Goal: Transaction & Acquisition: Book appointment/travel/reservation

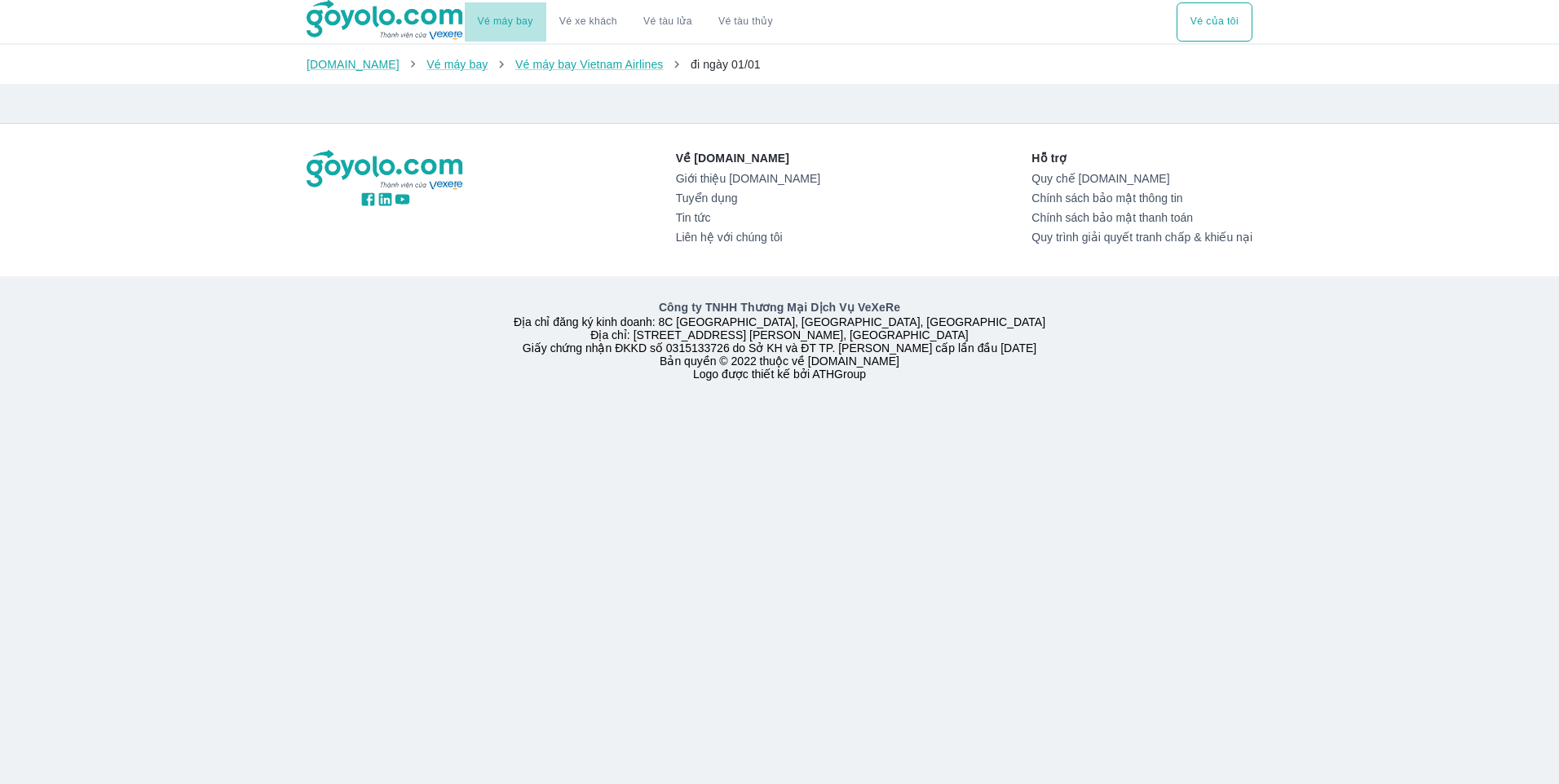
click at [513, 22] on link "Vé máy bay" at bounding box center [505, 22] width 56 height 12
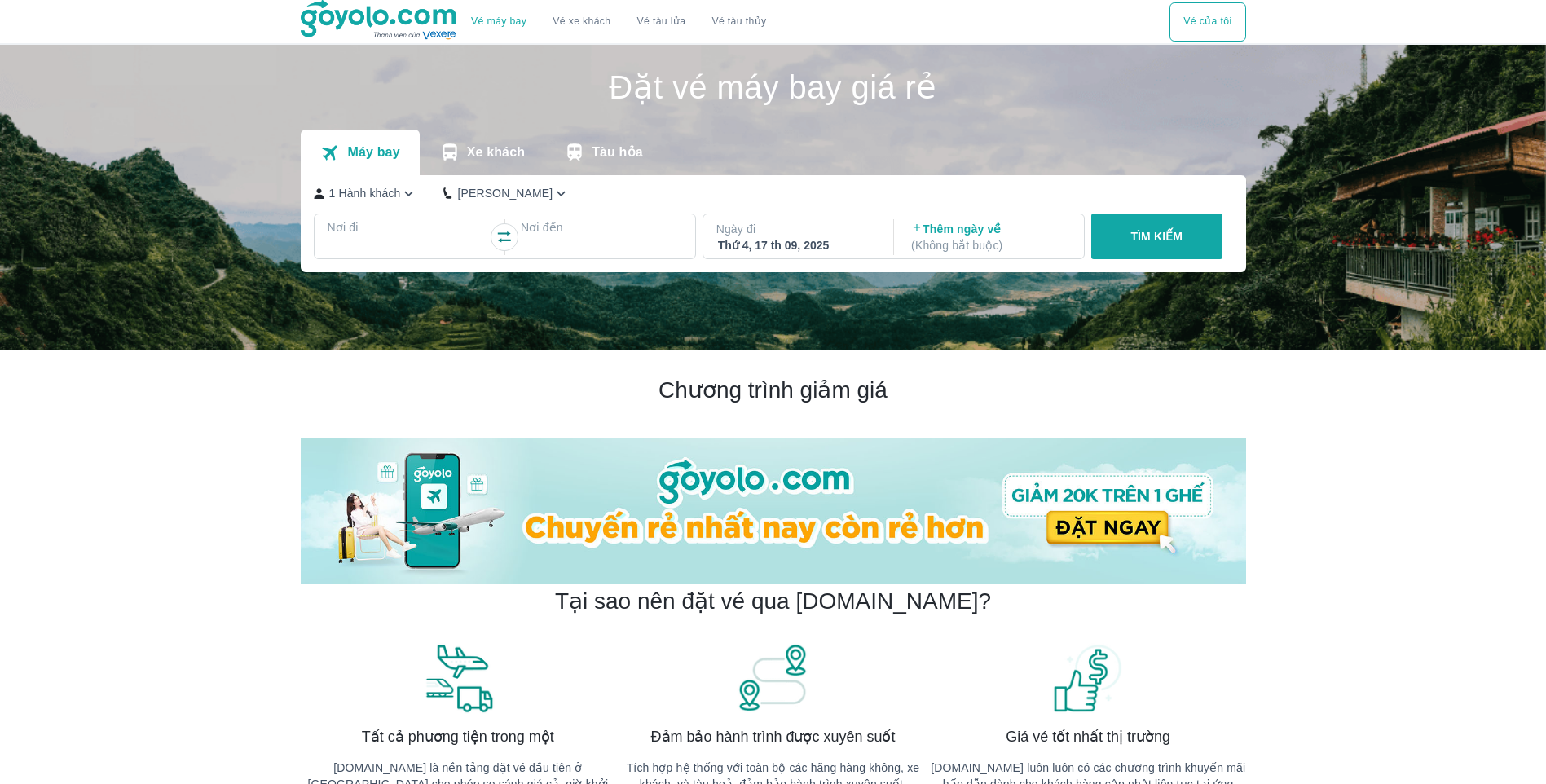
click at [390, 231] on p "Nơi đi" at bounding box center [408, 227] width 162 height 16
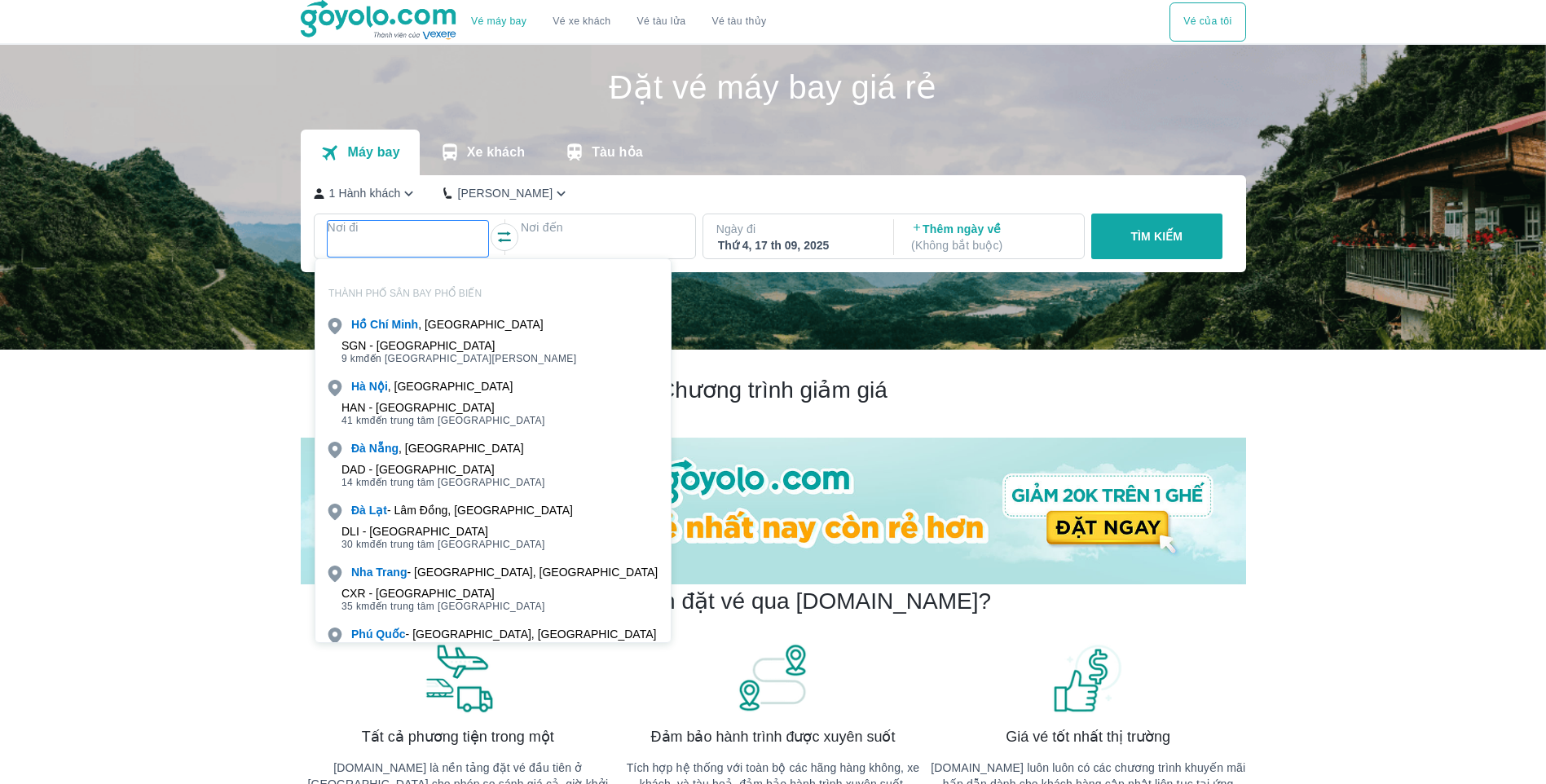
scroll to position [94, 0]
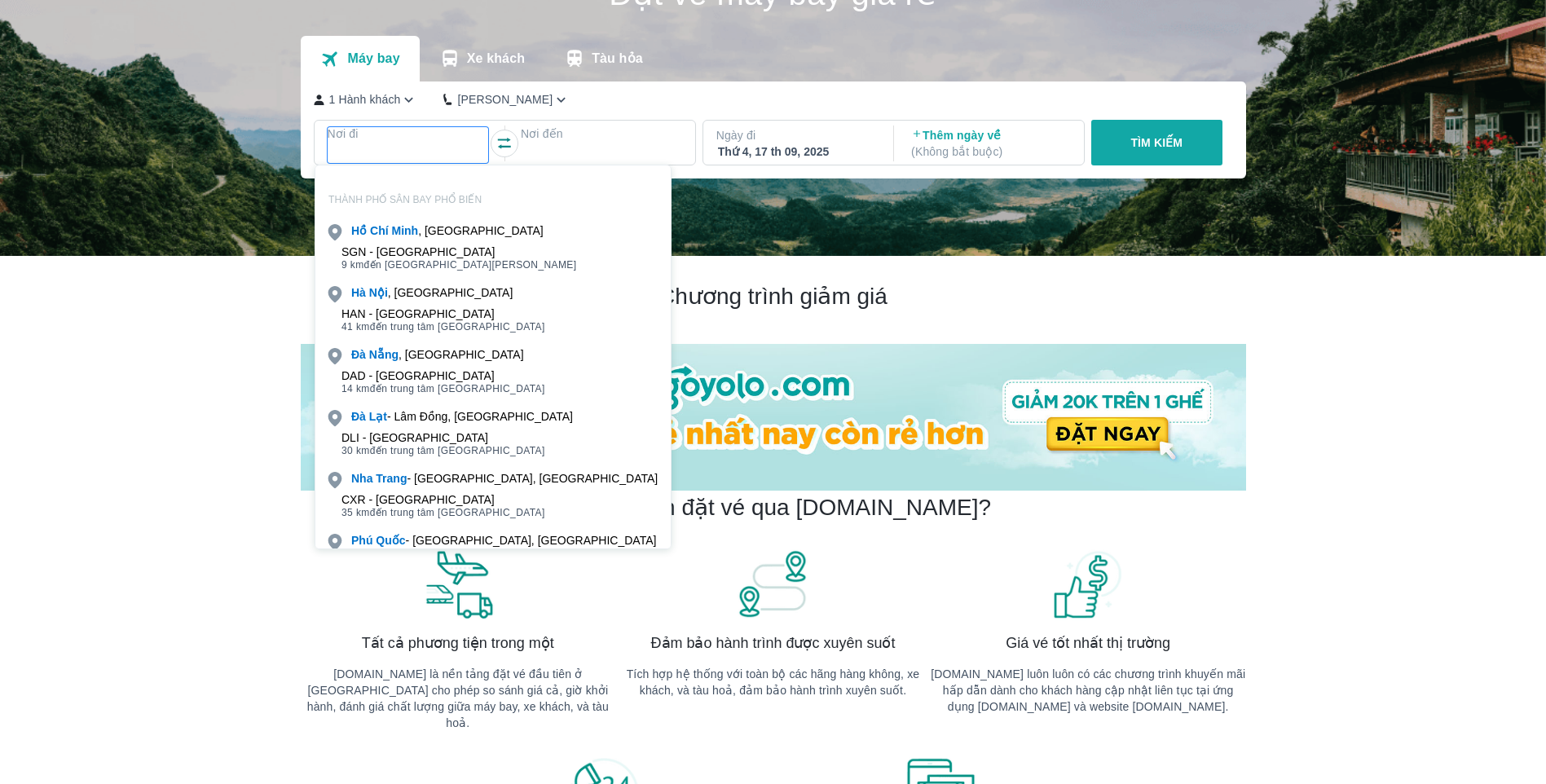
type input "y"
type input "h"
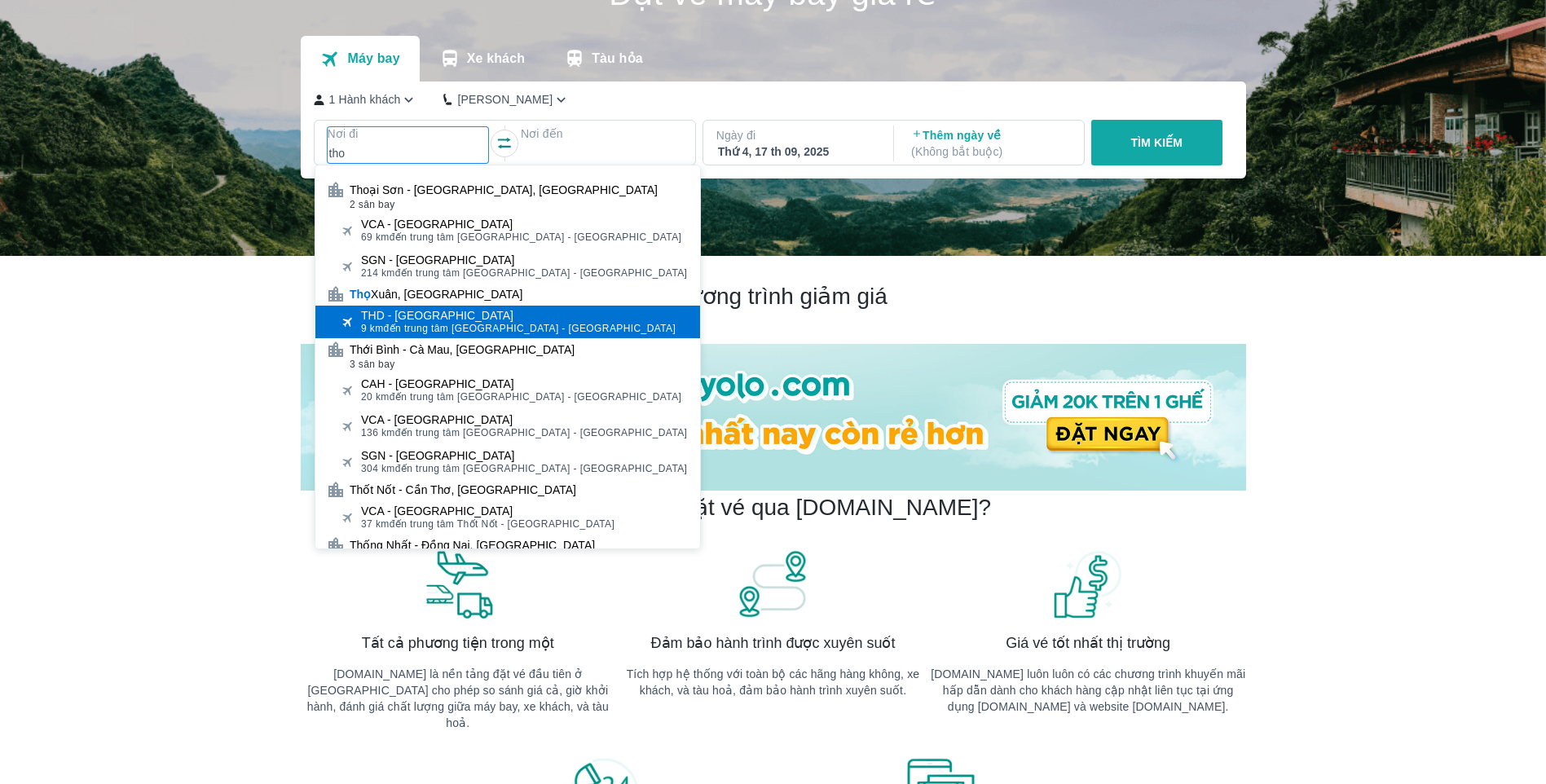
type input "tho"
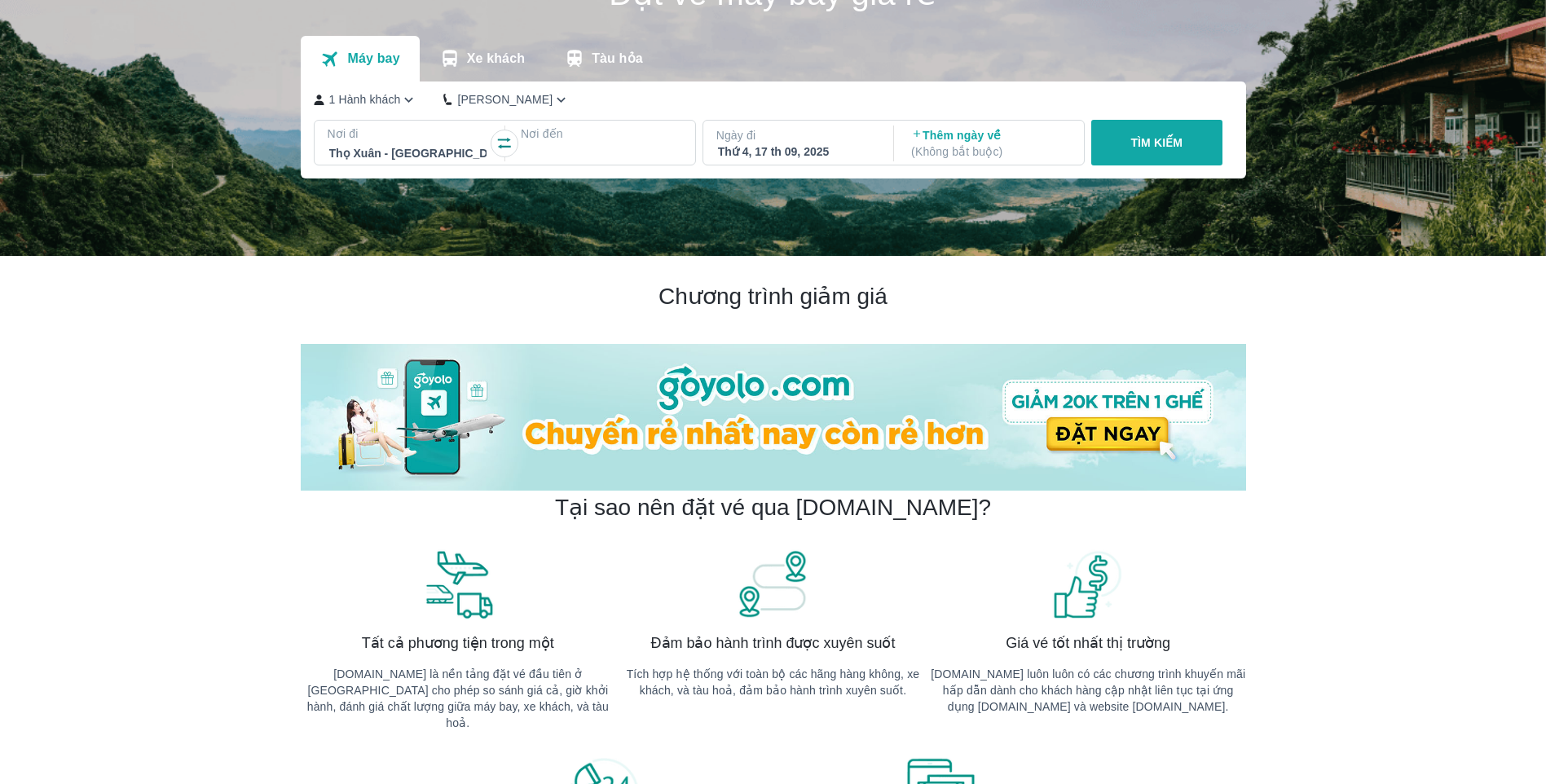
click at [559, 146] on div at bounding box center [601, 153] width 158 height 19
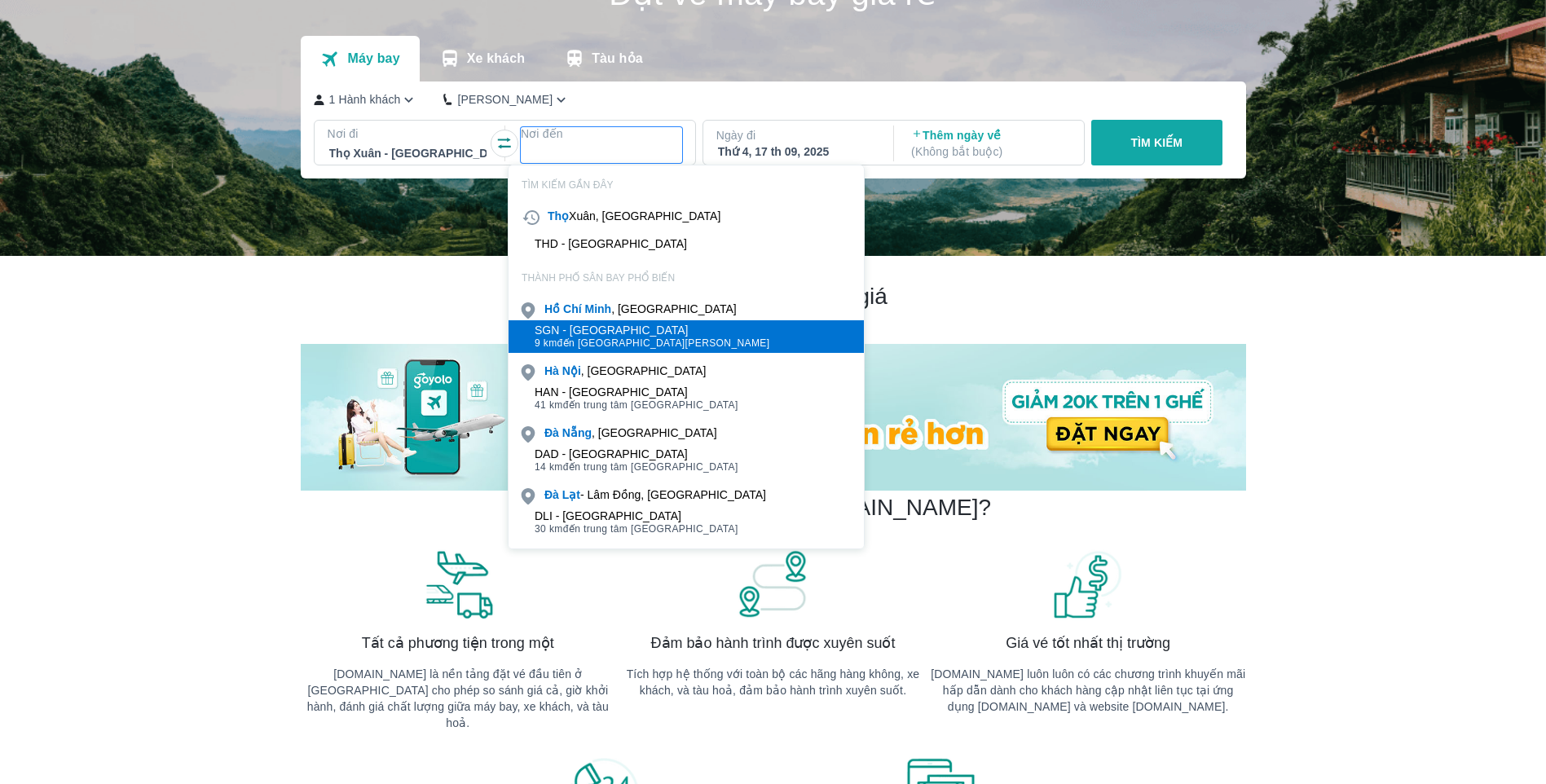
click at [622, 324] on div "SGN - [GEOGRAPHIC_DATA]" at bounding box center [652, 330] width 235 height 13
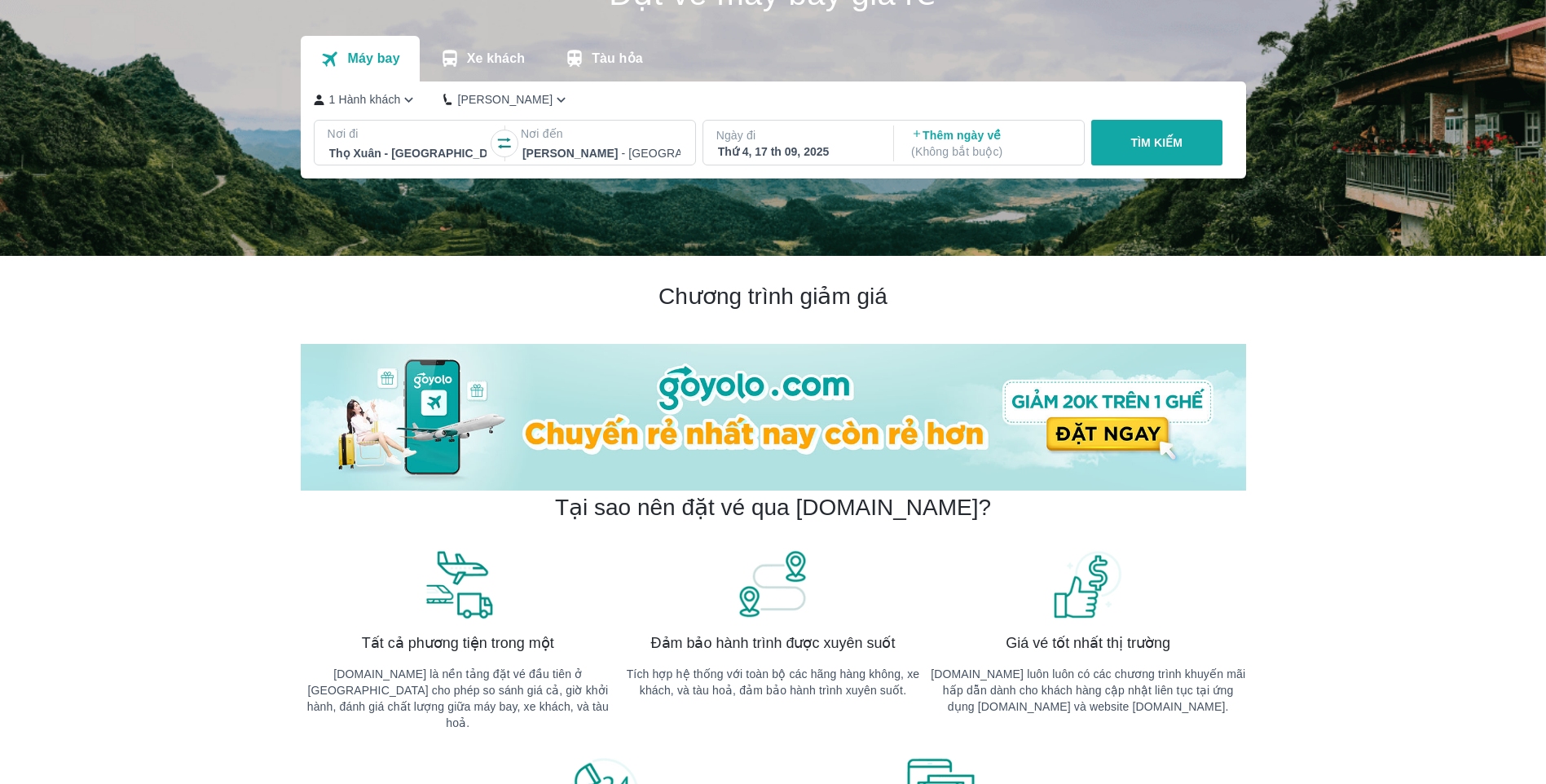
click at [728, 163] on div "Ngày đi Thứ 4, 17 th 09, 2025" at bounding box center [797, 143] width 187 height 46
click at [754, 143] on p "Ngày đi" at bounding box center [797, 135] width 162 height 16
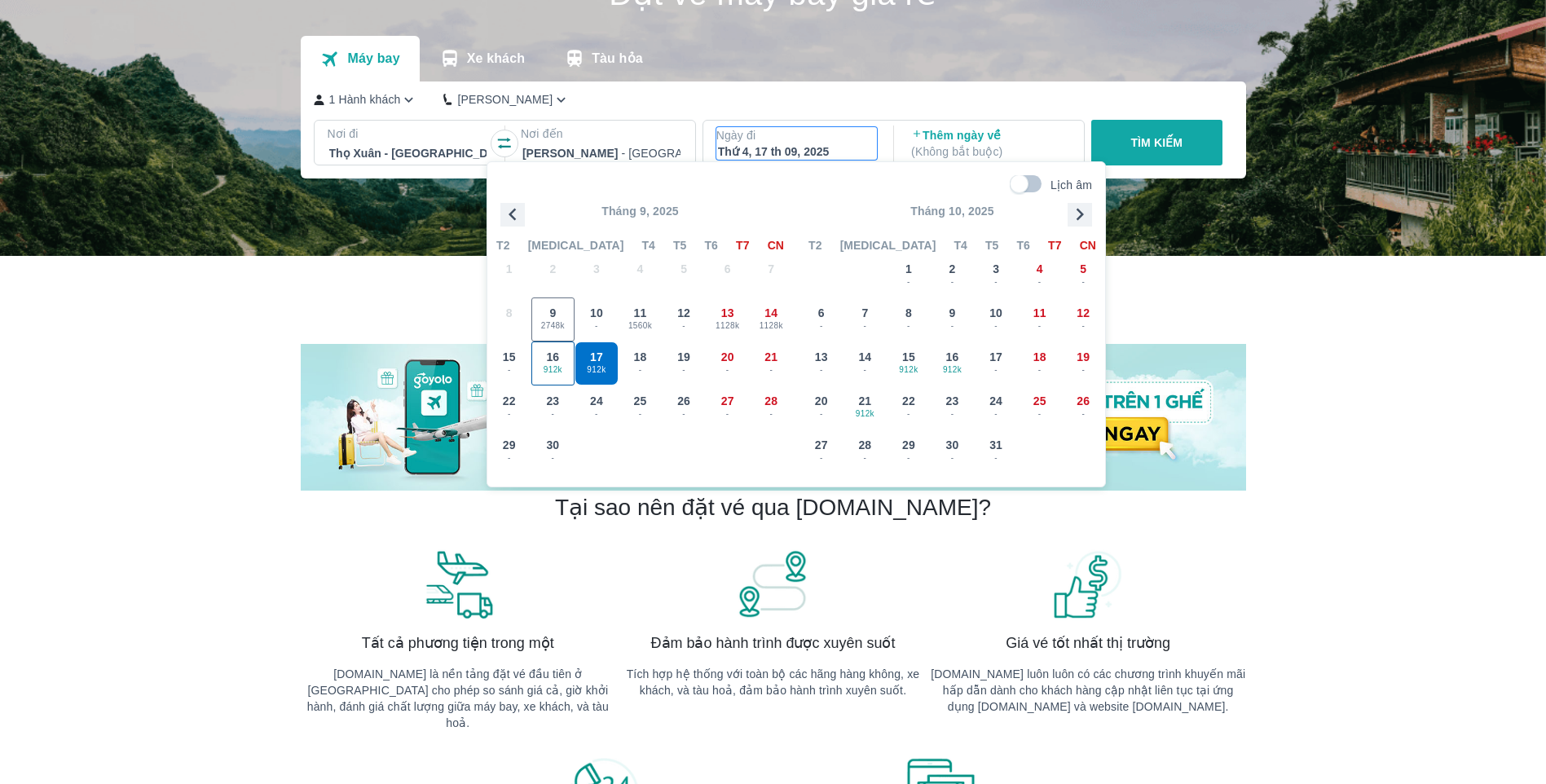
click at [569, 354] on div "16 912k" at bounding box center [553, 363] width 42 height 42
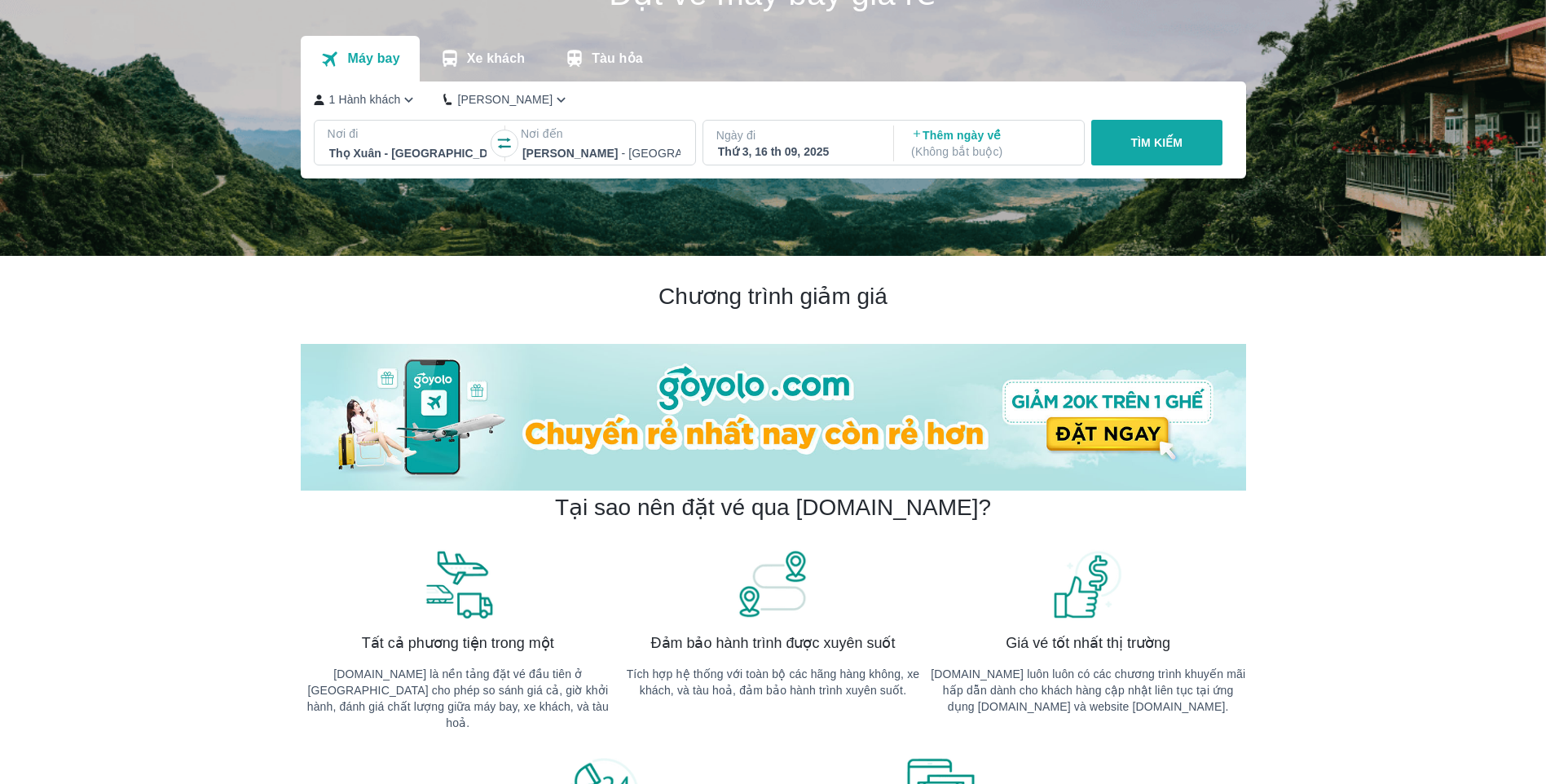
click at [1150, 145] on p "TÌM KIẾM" at bounding box center [1156, 142] width 52 height 16
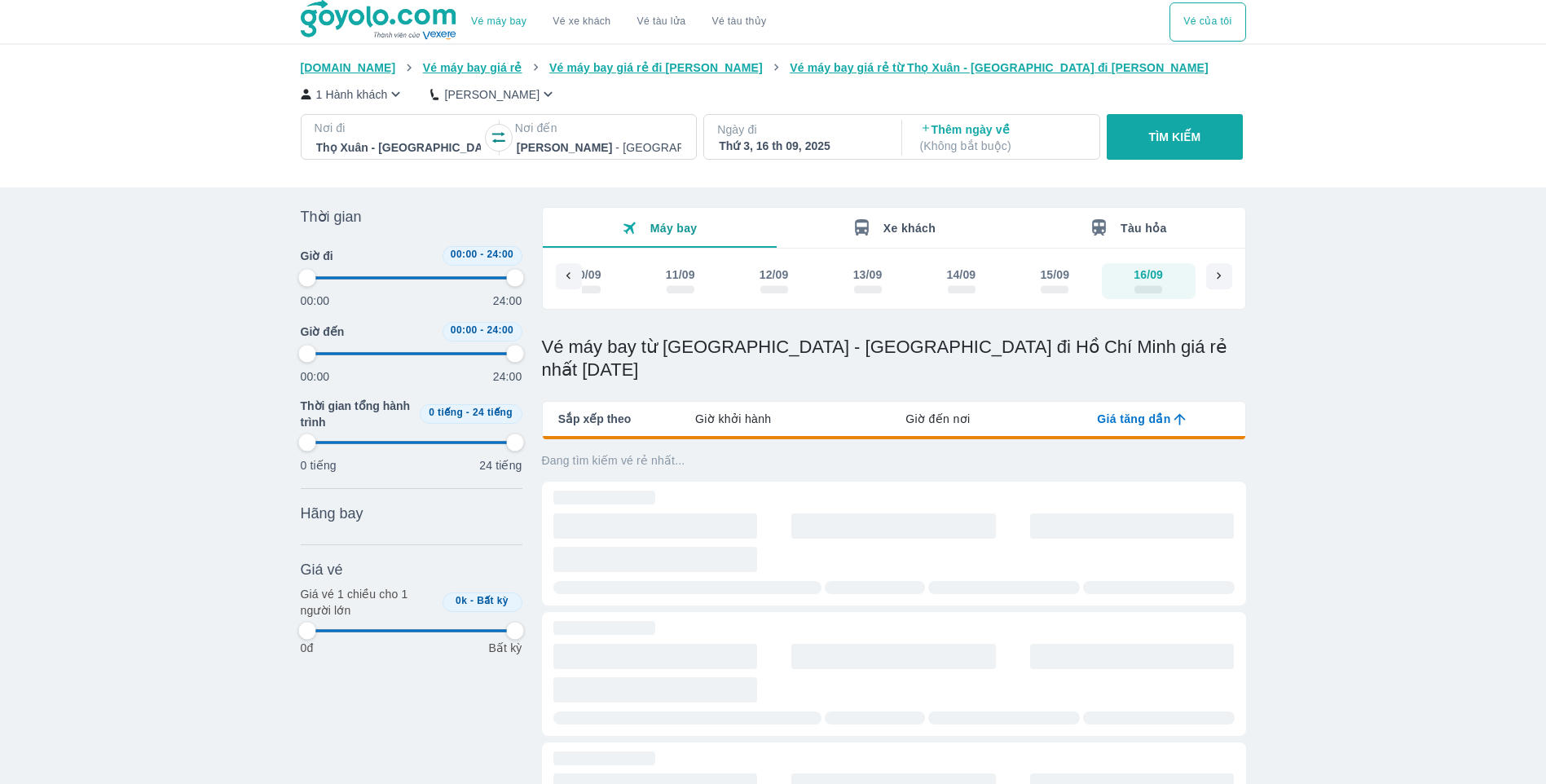
type input "97.9166666666667"
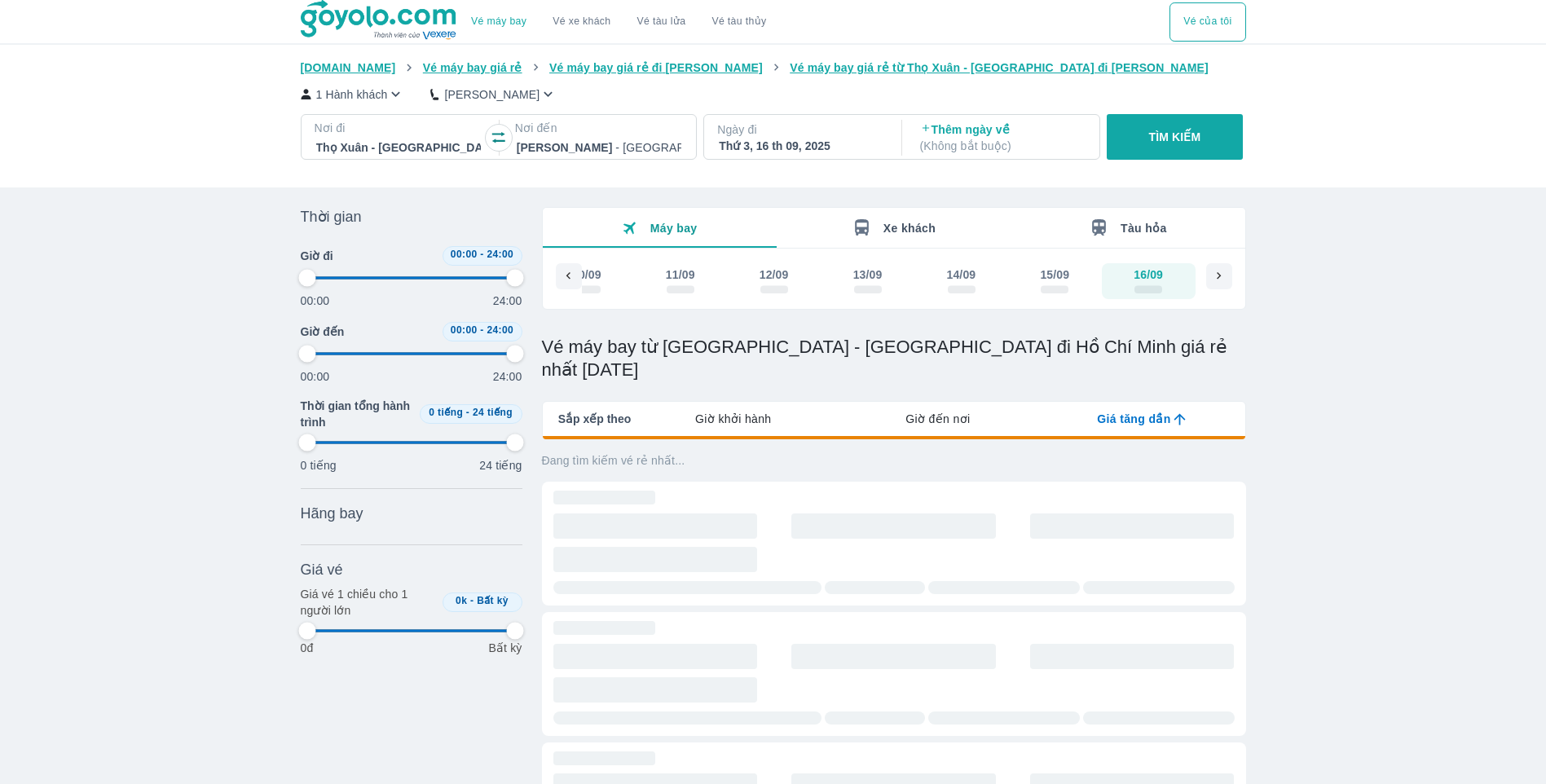
type input "97.9166666666667"
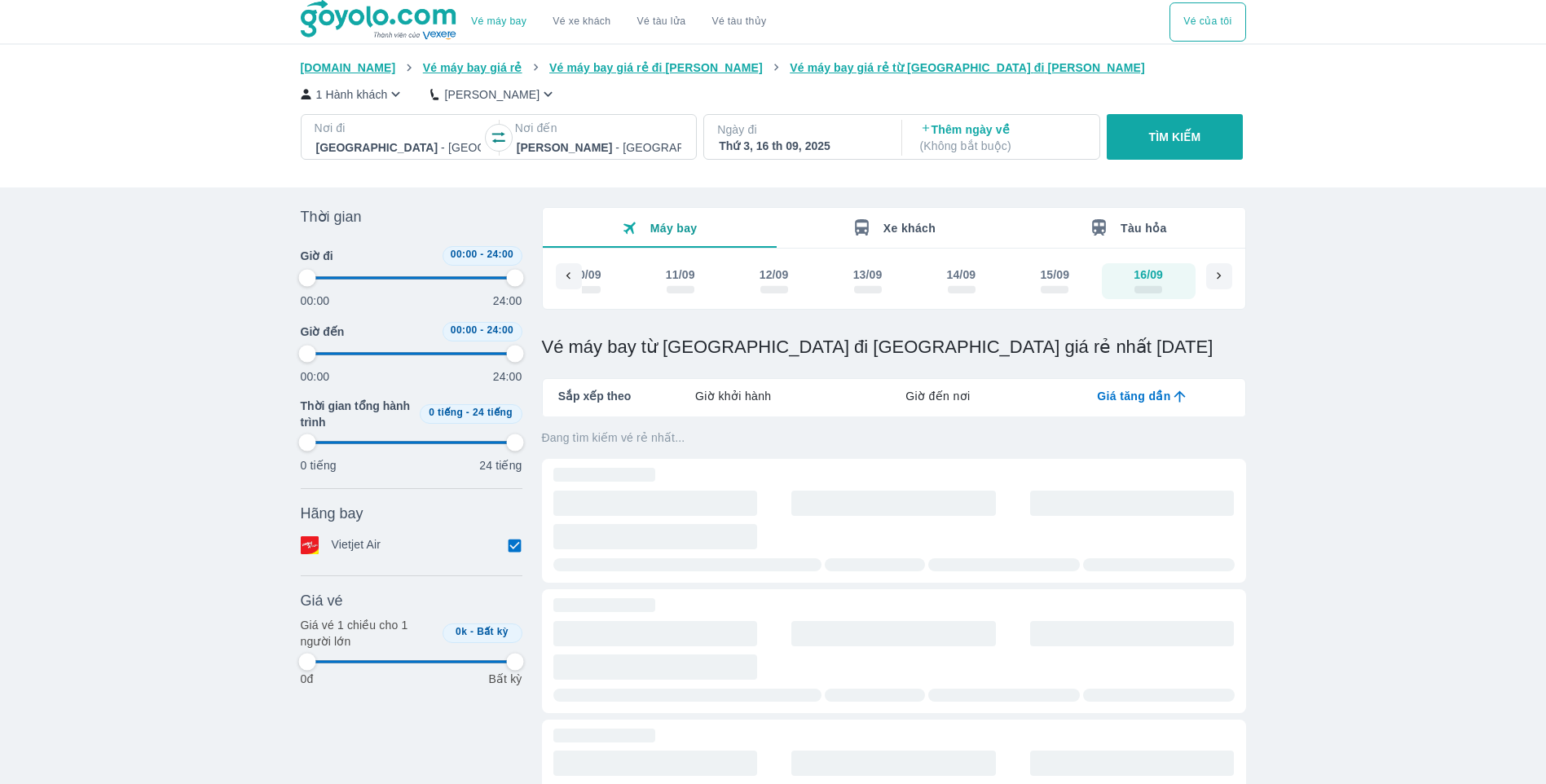
type input "97.9166666666667"
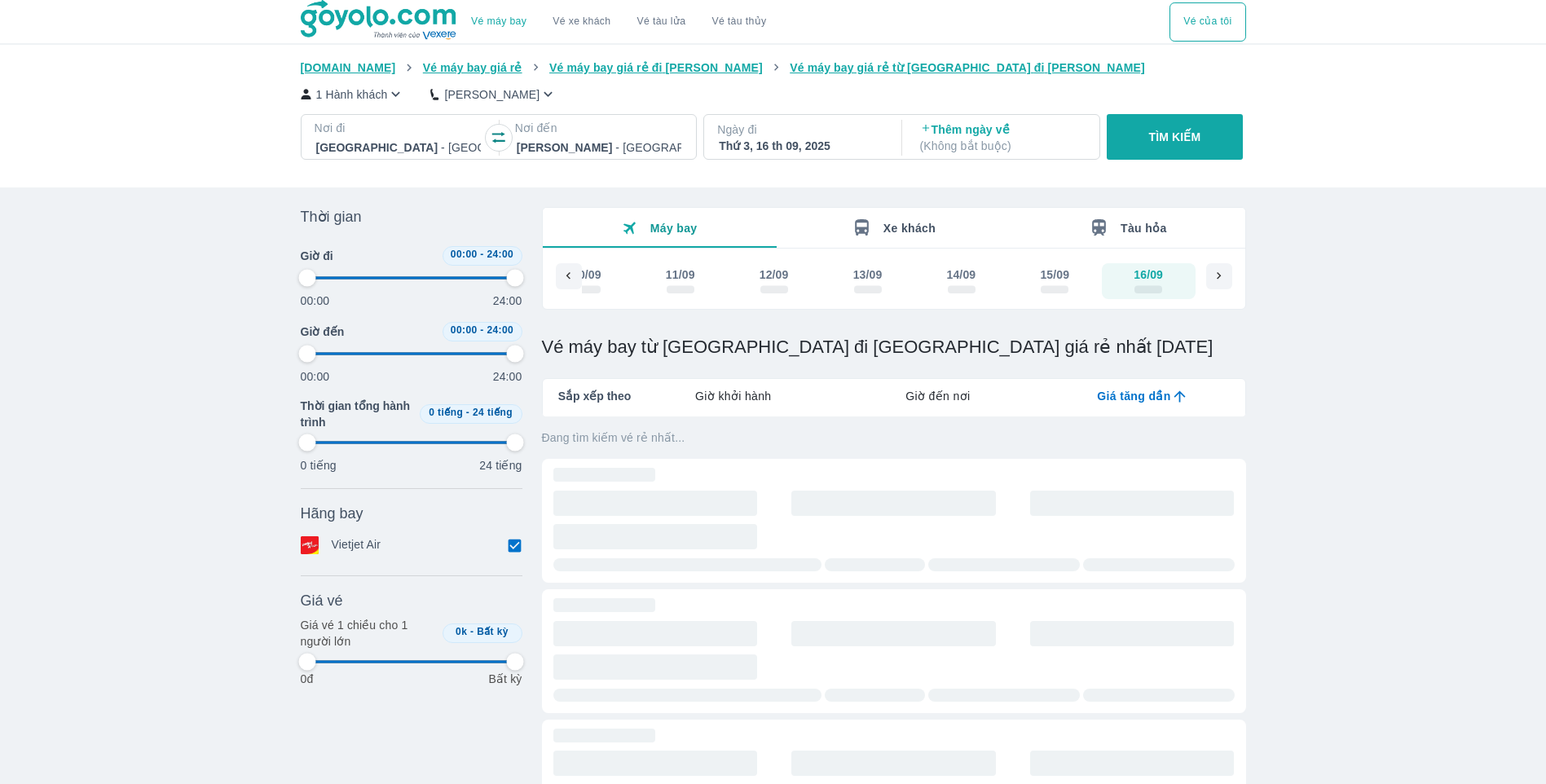
type input "97.9166666666667"
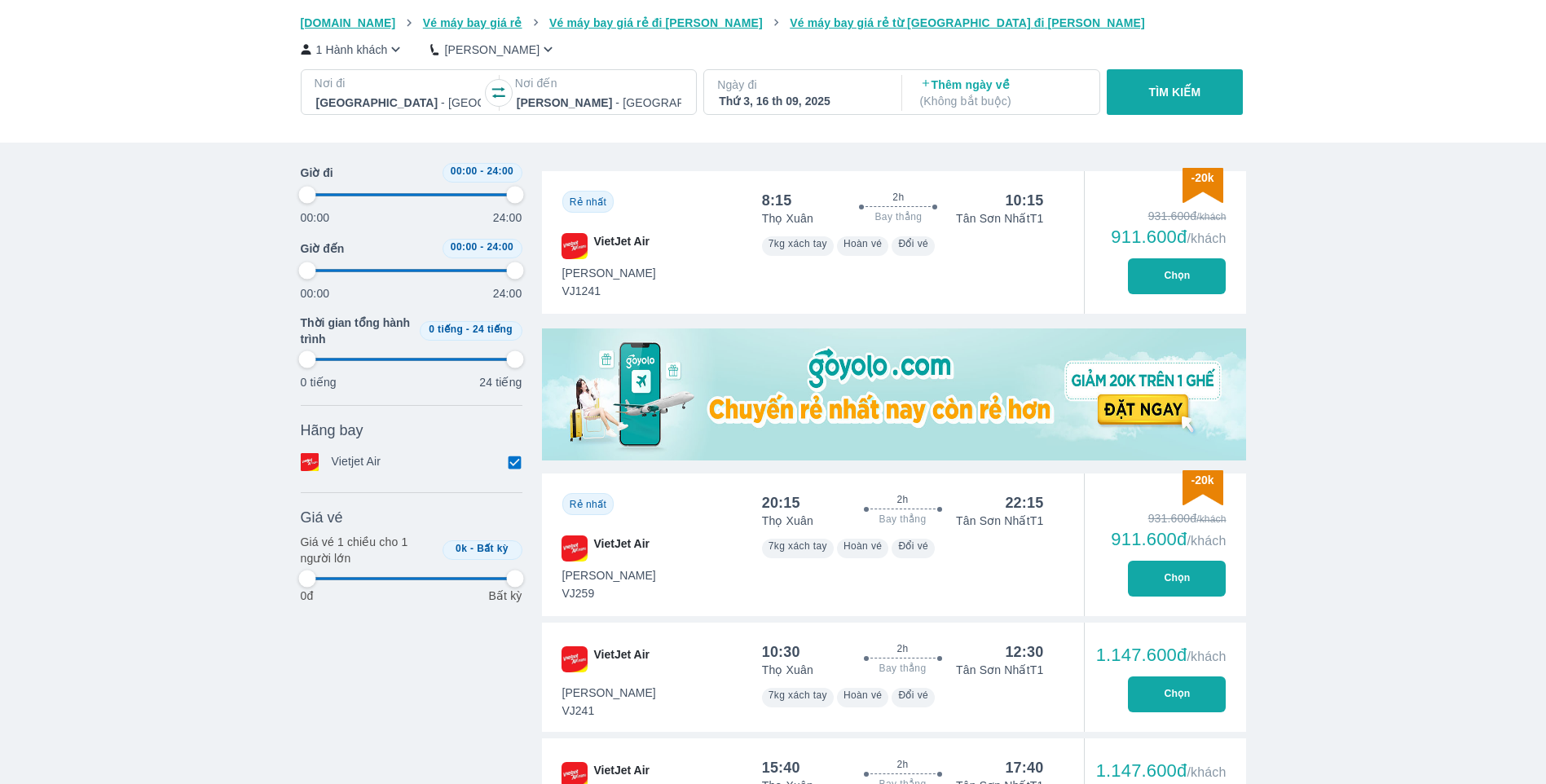
type input "97.9166666666667"
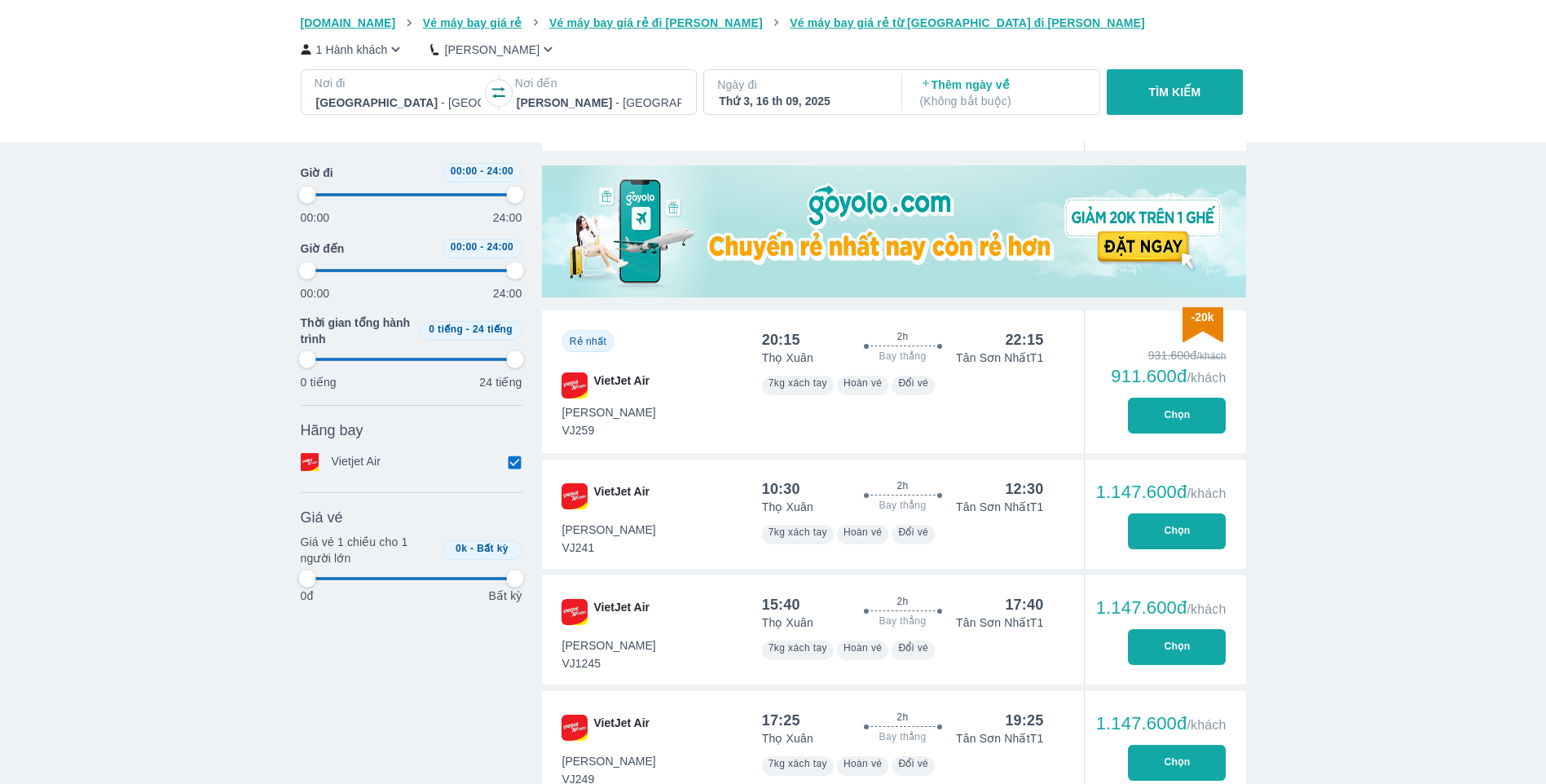
type input "97.9166666666667"
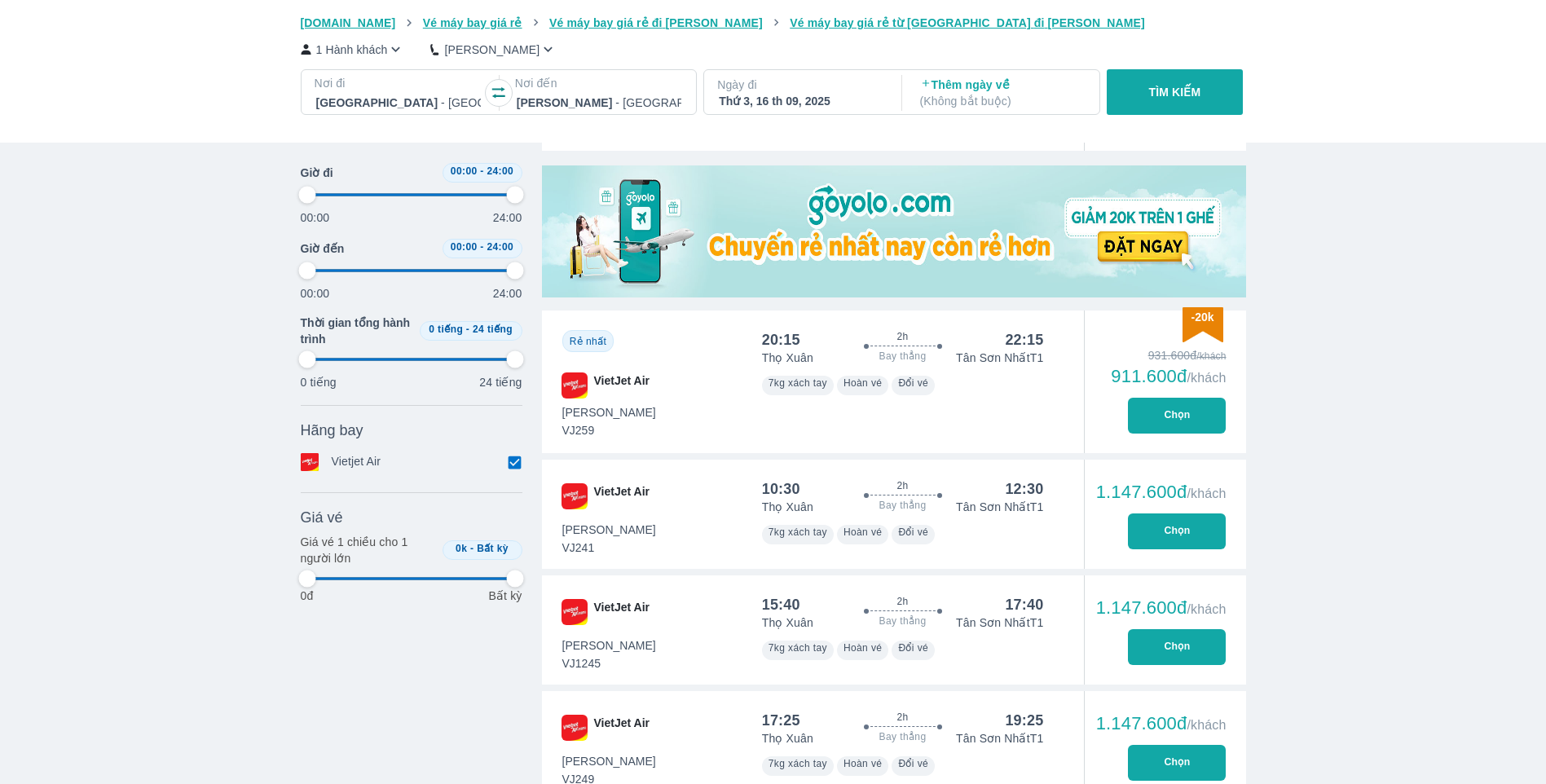
type input "97.9166666666667"
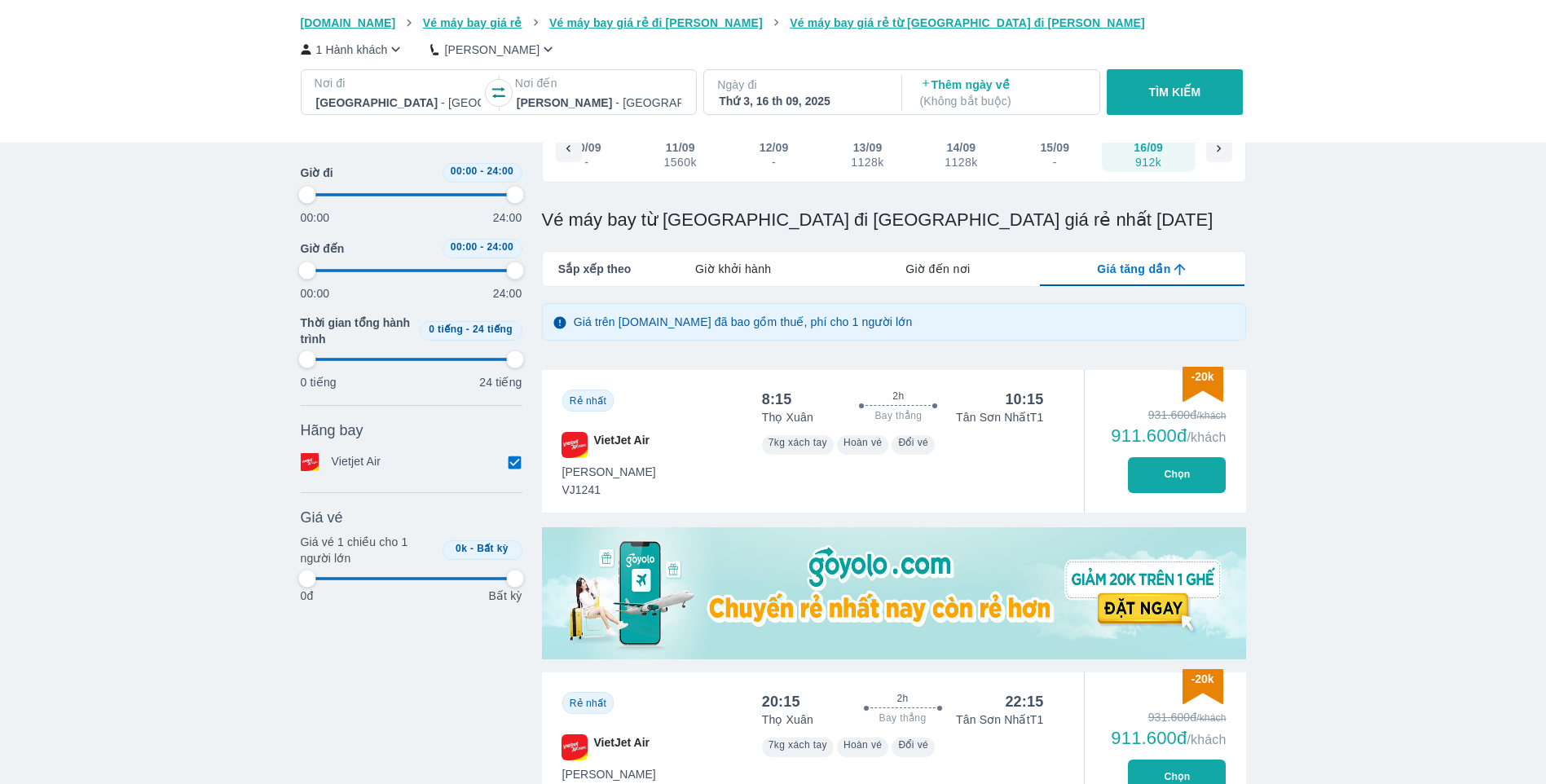
scroll to position [81, 0]
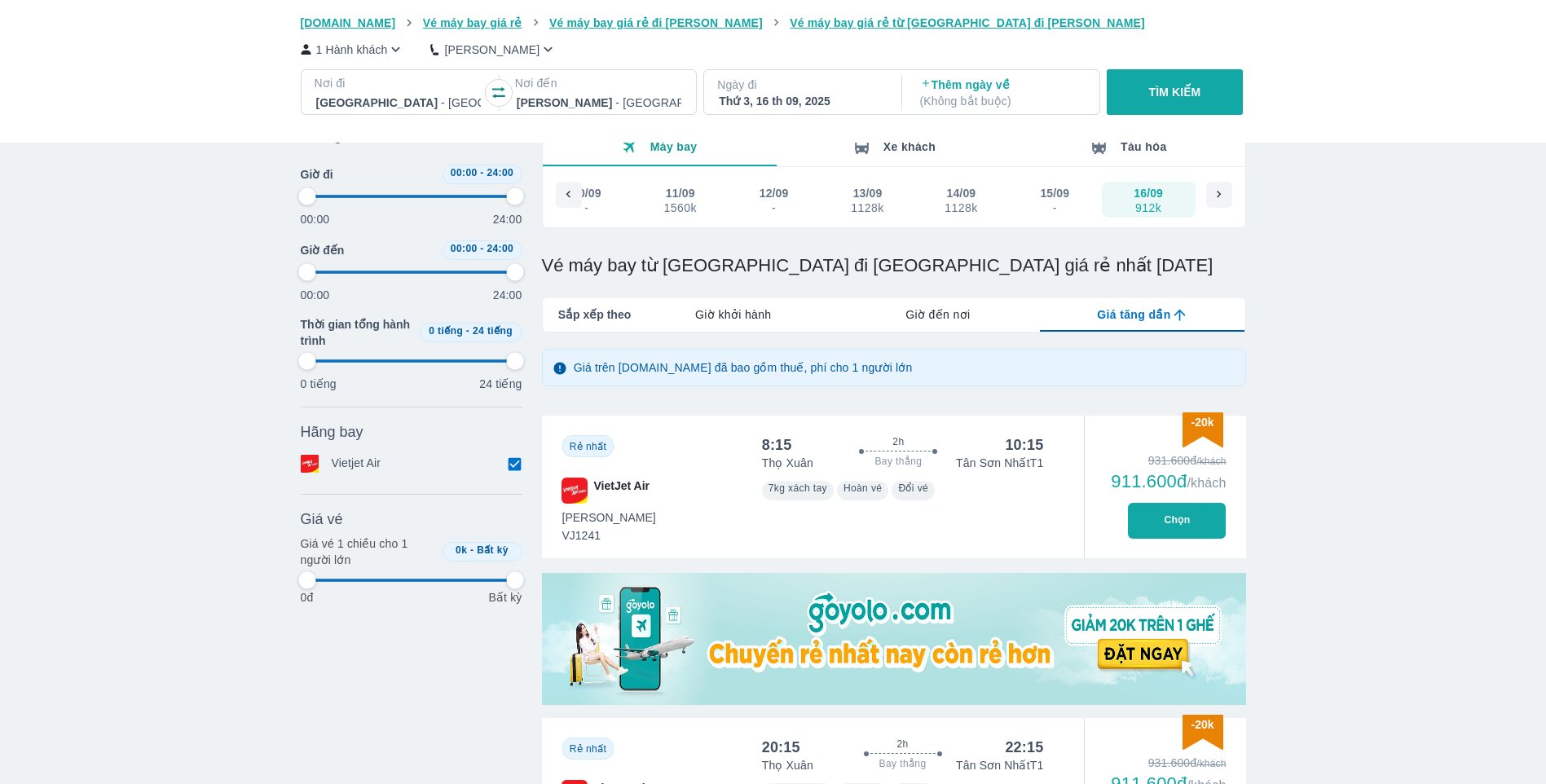
type input "97.9166666666667"
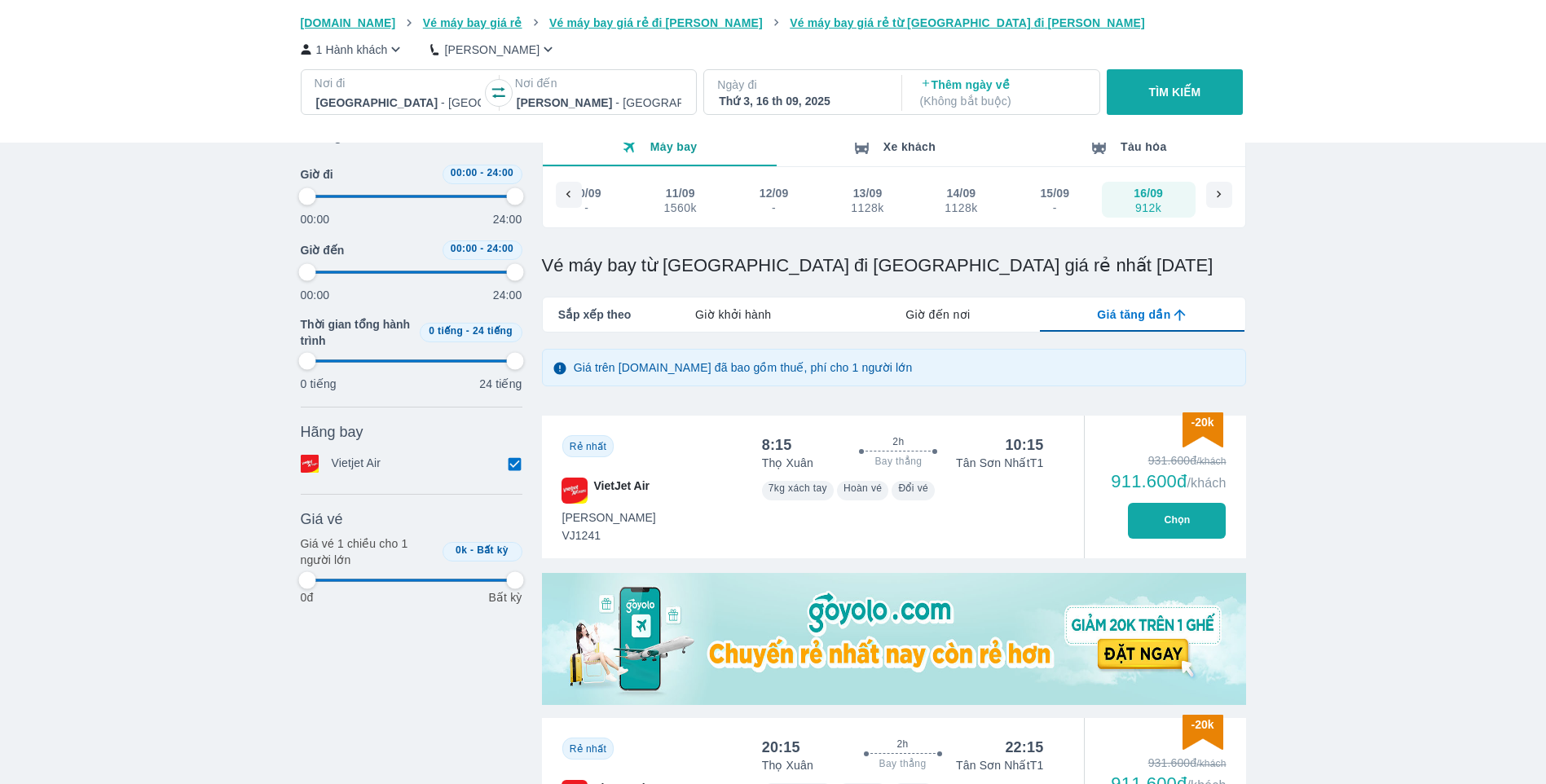
type input "97.9166666666667"
click at [775, 426] on div "8:15 2h Bay thẳng 10:15 Thọ Xuân Tân Sơn Nhất T1 Tiết Kiệm VJ1241 7kg xách tay …" at bounding box center [902, 486] width 321 height 142
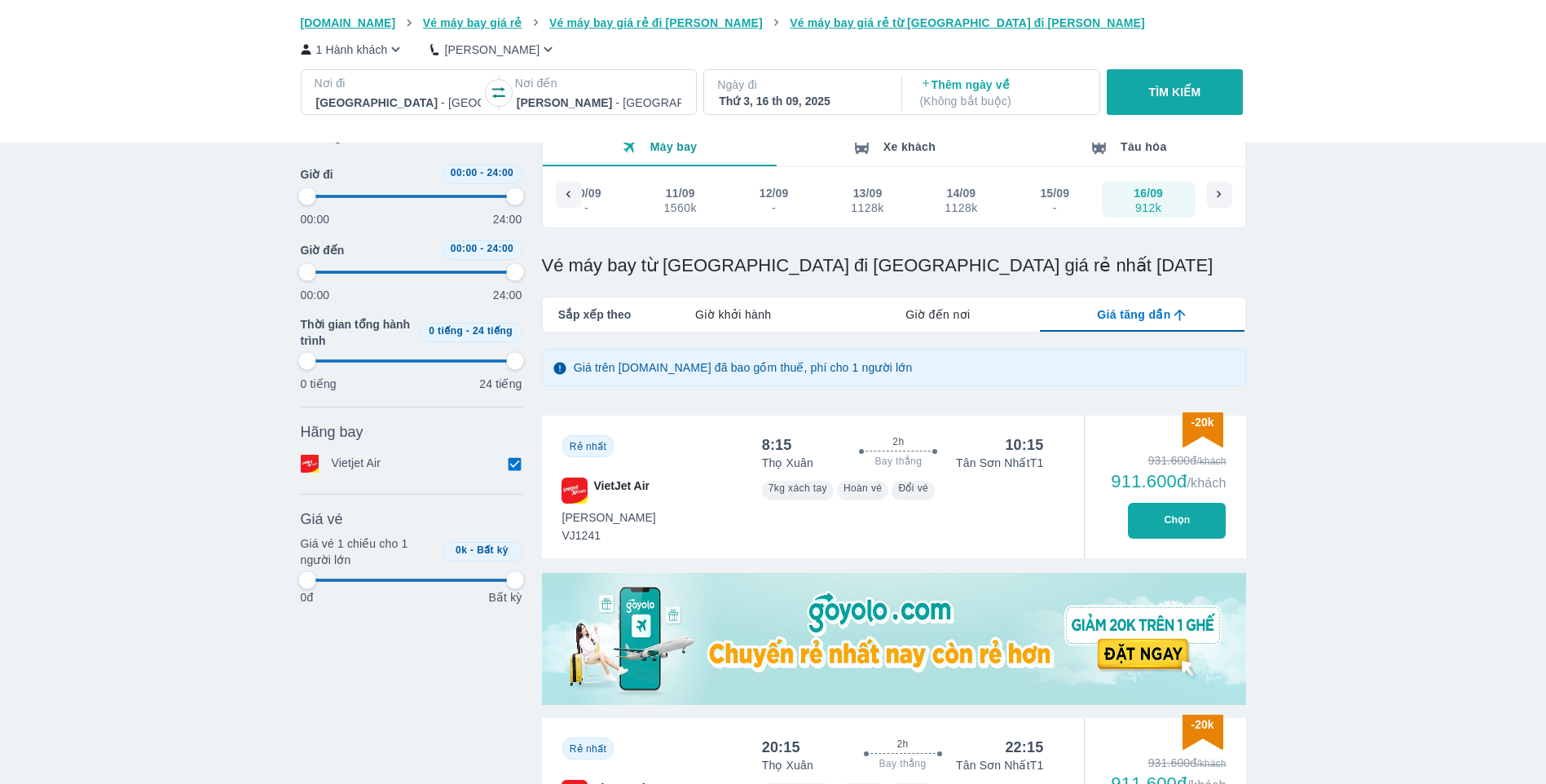
type input "97.9166666666667"
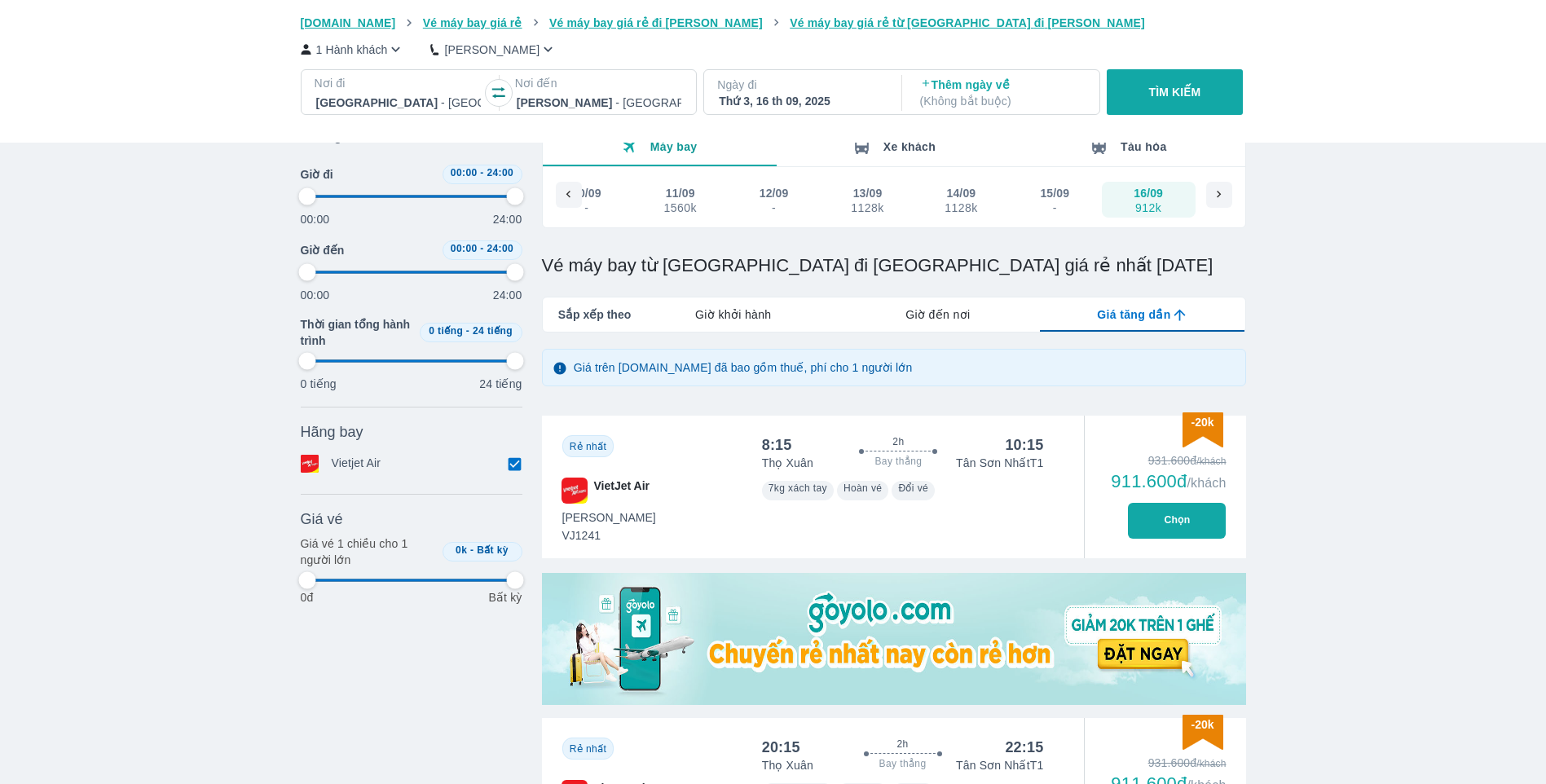
type input "97.9166666666667"
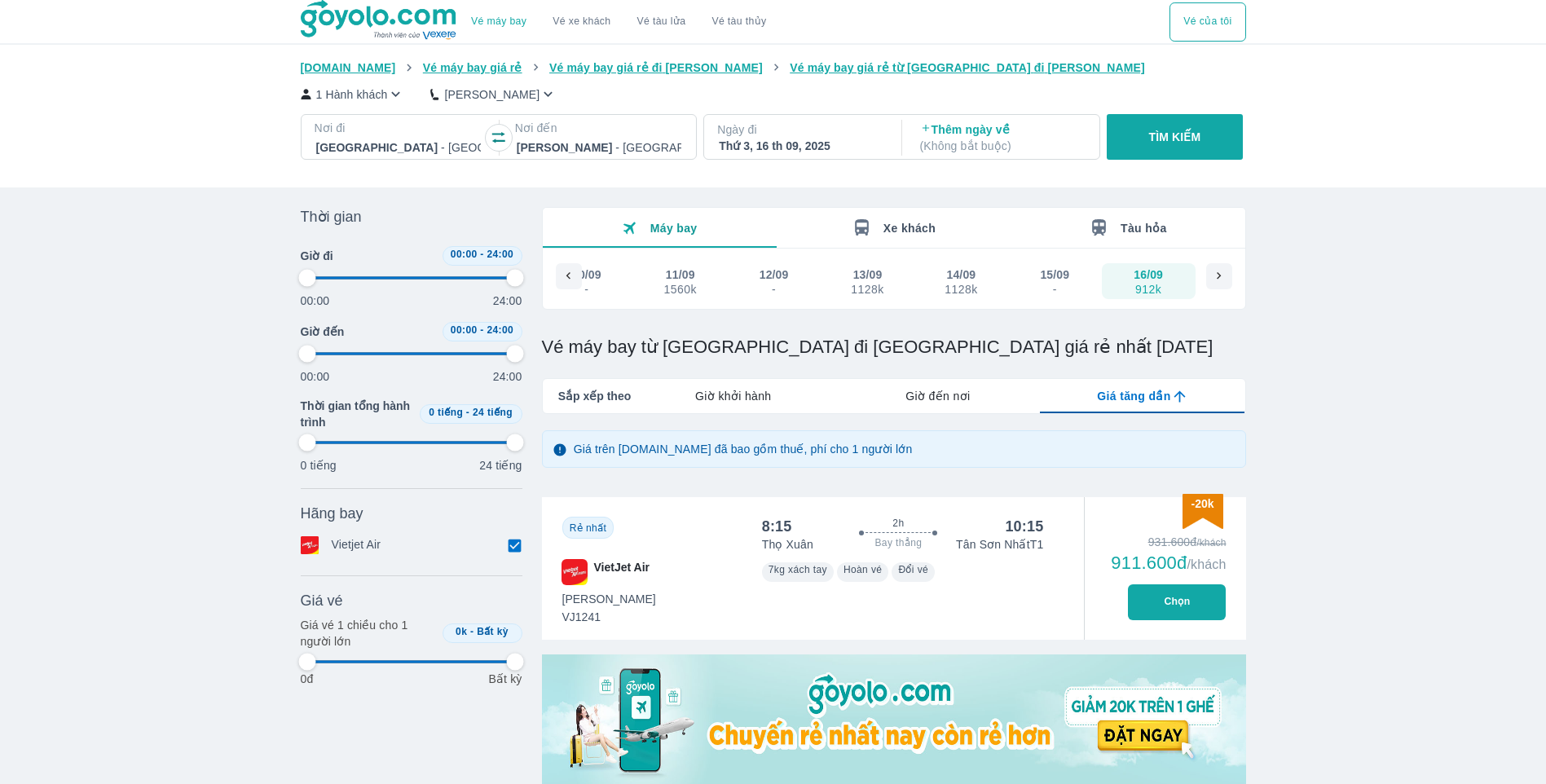
type input "97.9166666666667"
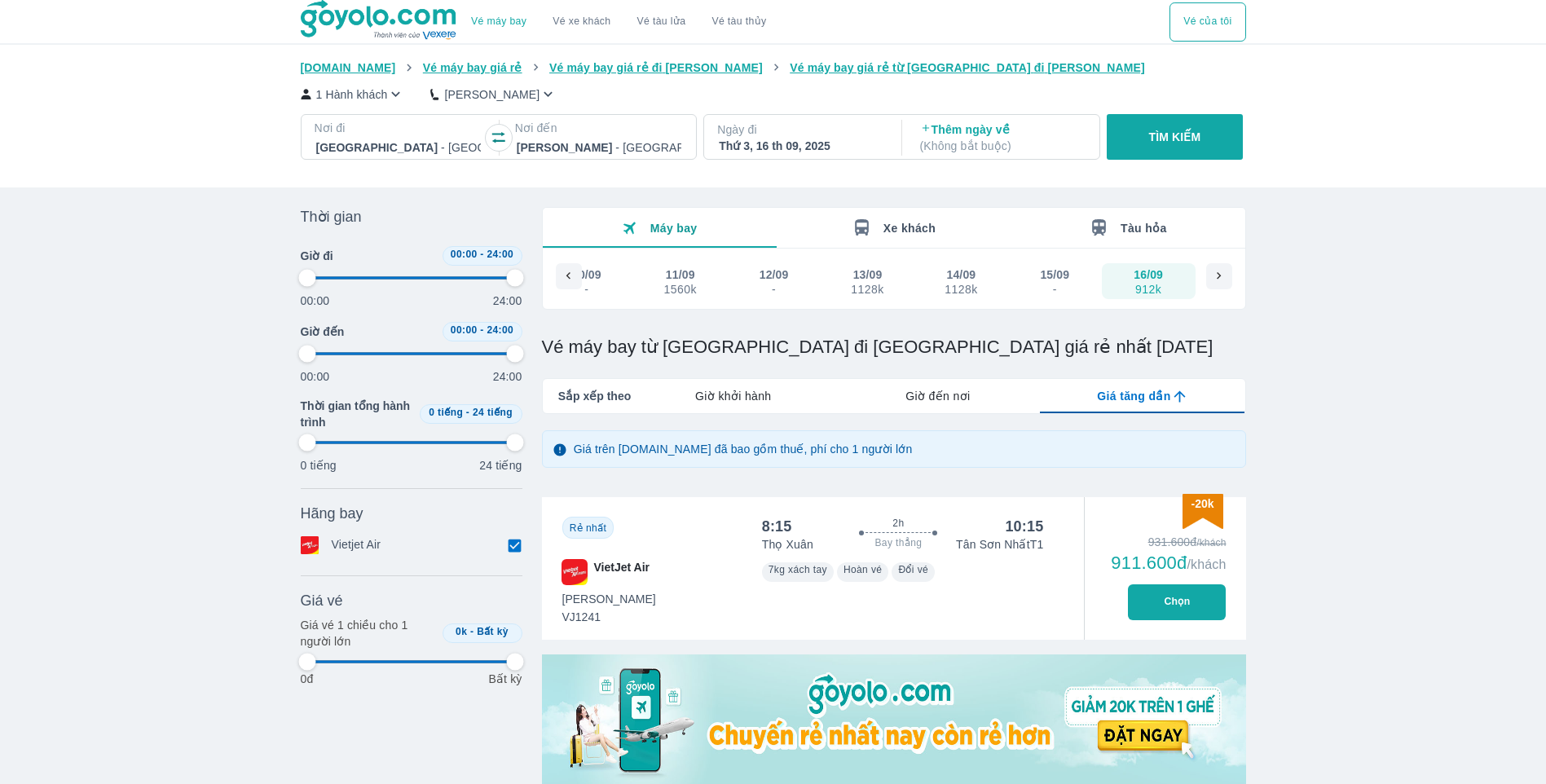
type input "97.9166666666667"
click at [580, 26] on link "Vé xe khách" at bounding box center [581, 22] width 57 height 12
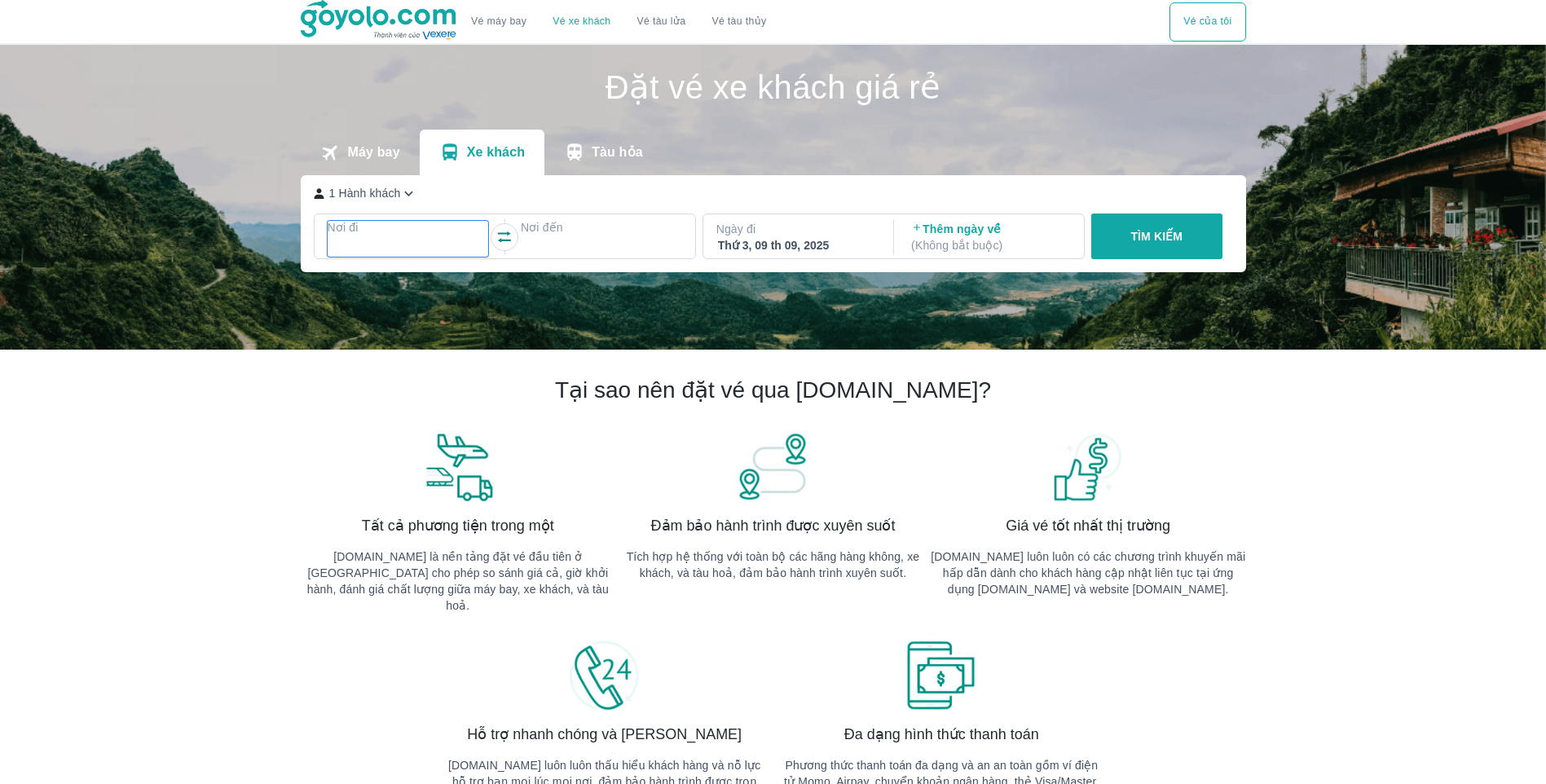
click at [413, 246] on div at bounding box center [408, 247] width 158 height 19
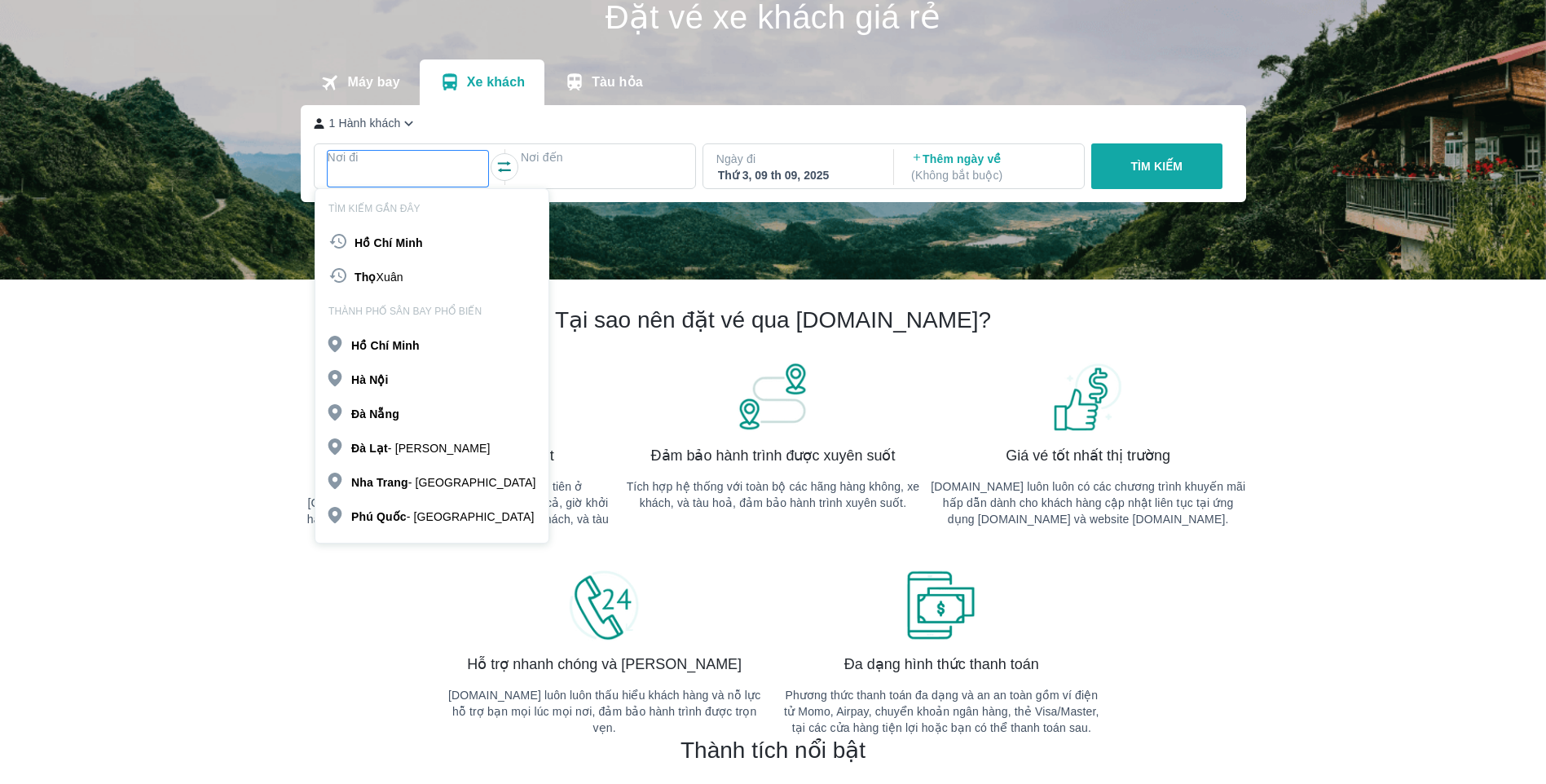
scroll to position [94, 0]
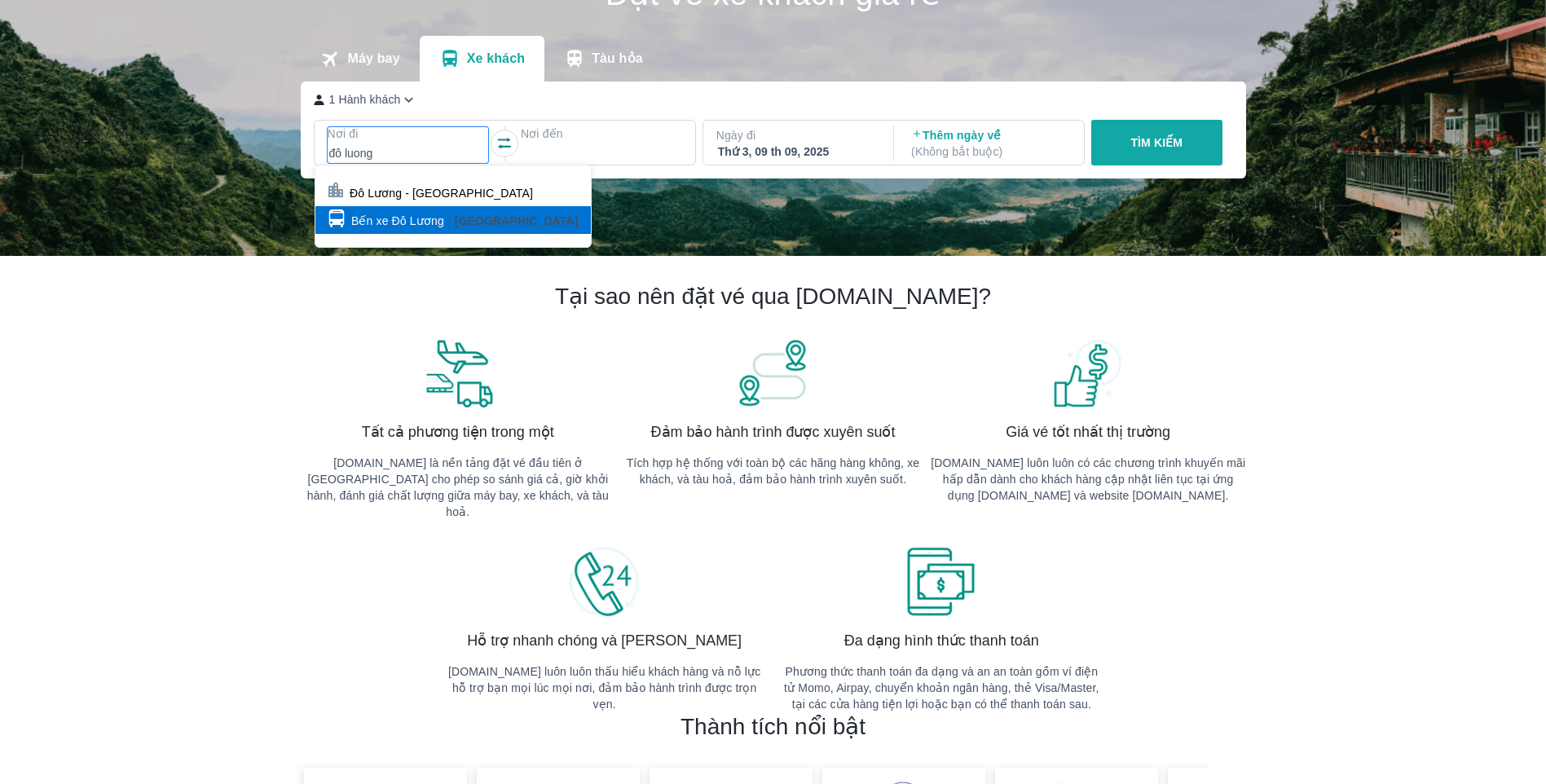
type input "đô luong"
click at [399, 216] on p "Bến xe Đô Lương" at bounding box center [397, 221] width 93 height 16
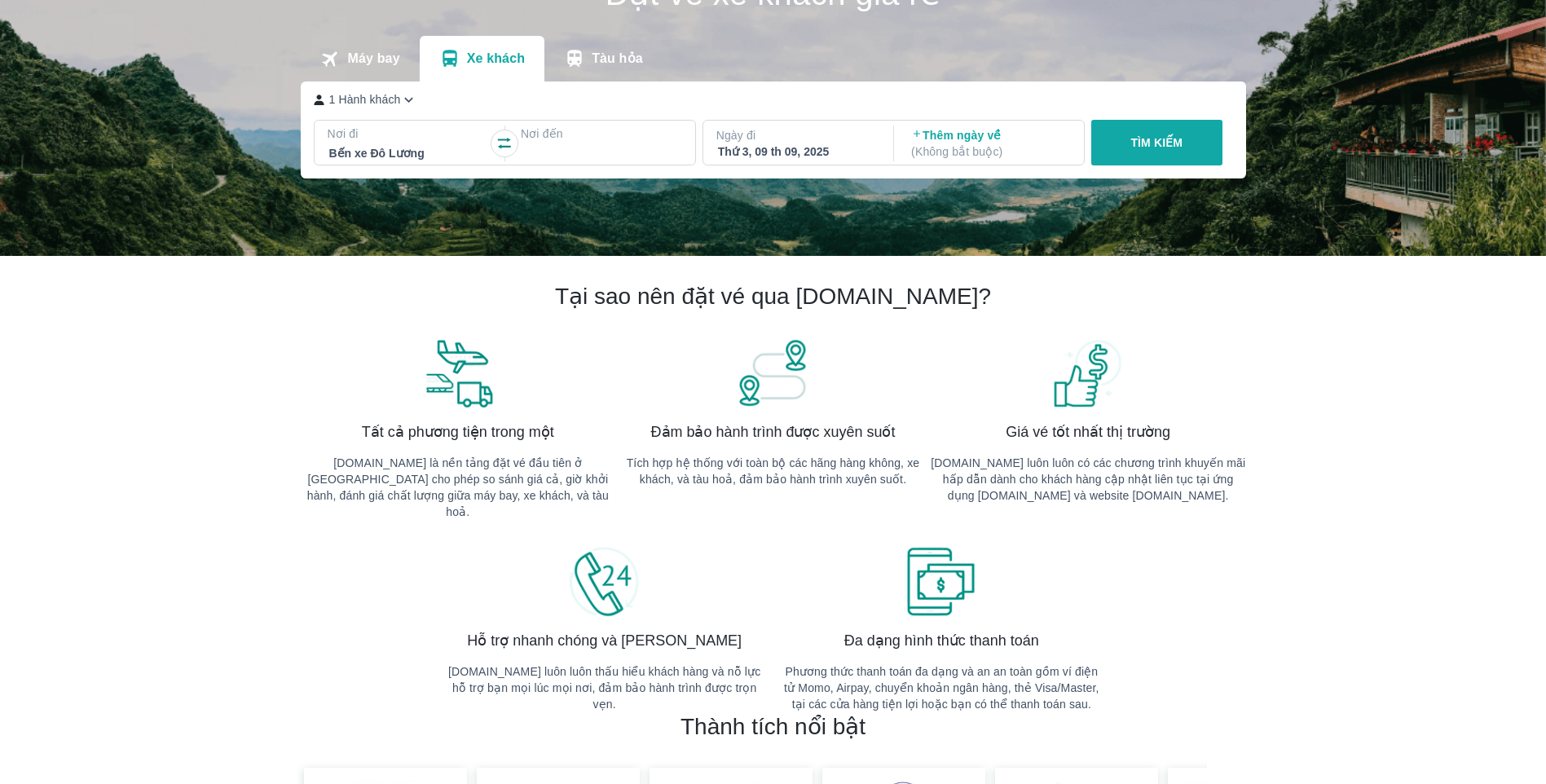
click at [577, 153] on div at bounding box center [601, 153] width 158 height 19
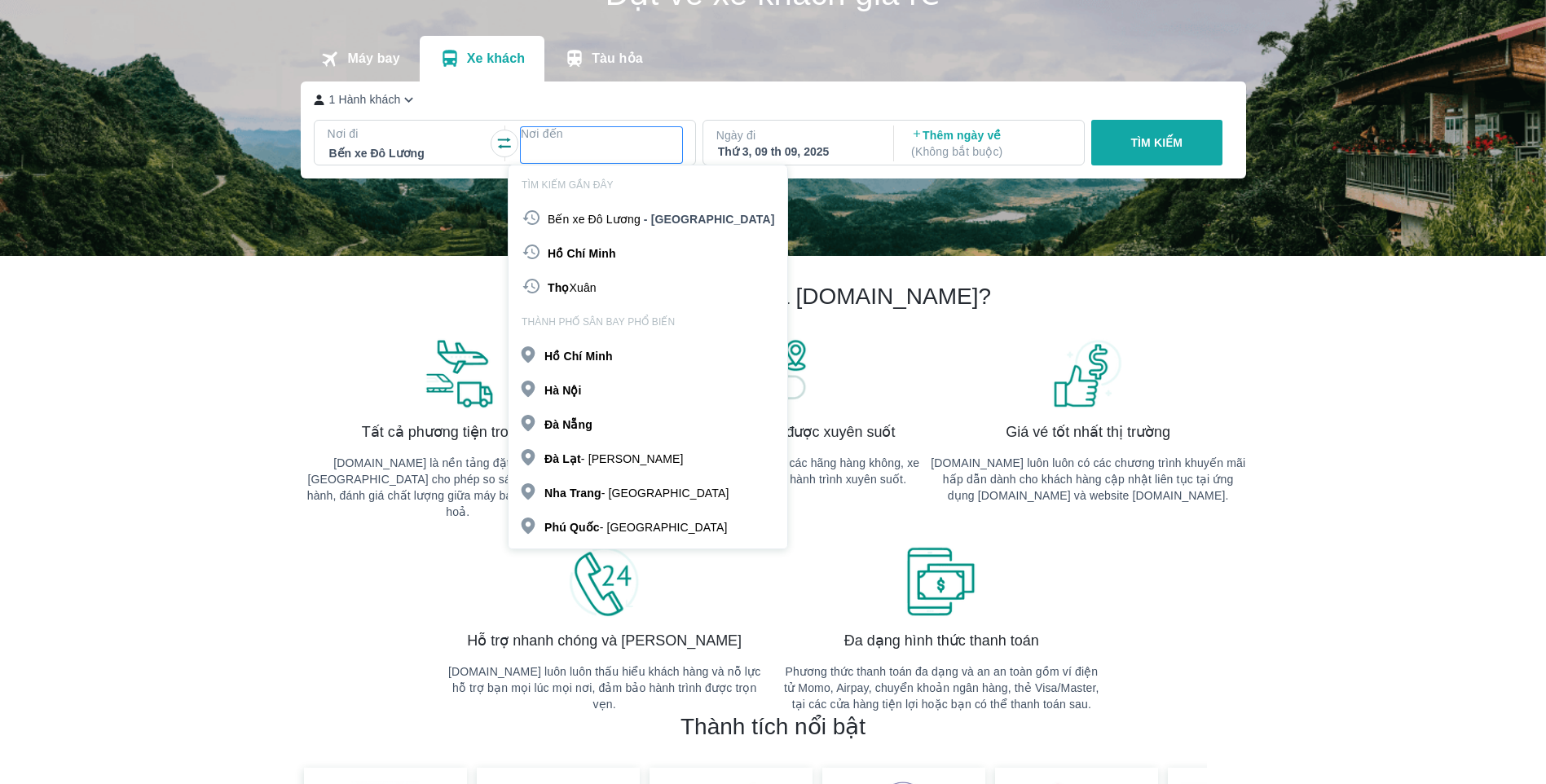
click at [578, 285] on p "Thọ Xuân" at bounding box center [572, 287] width 49 height 16
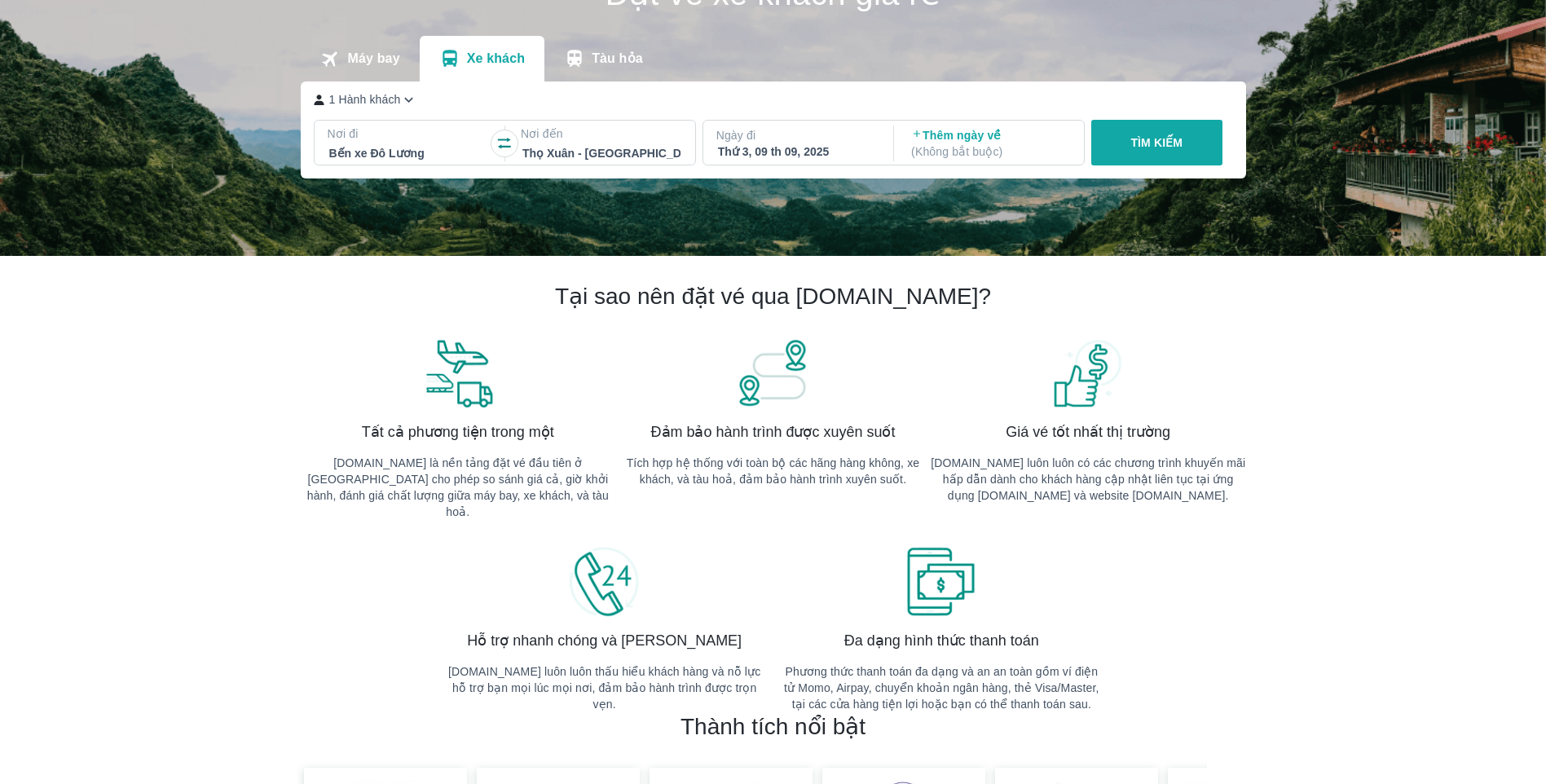
click at [636, 155] on div at bounding box center [601, 153] width 158 height 19
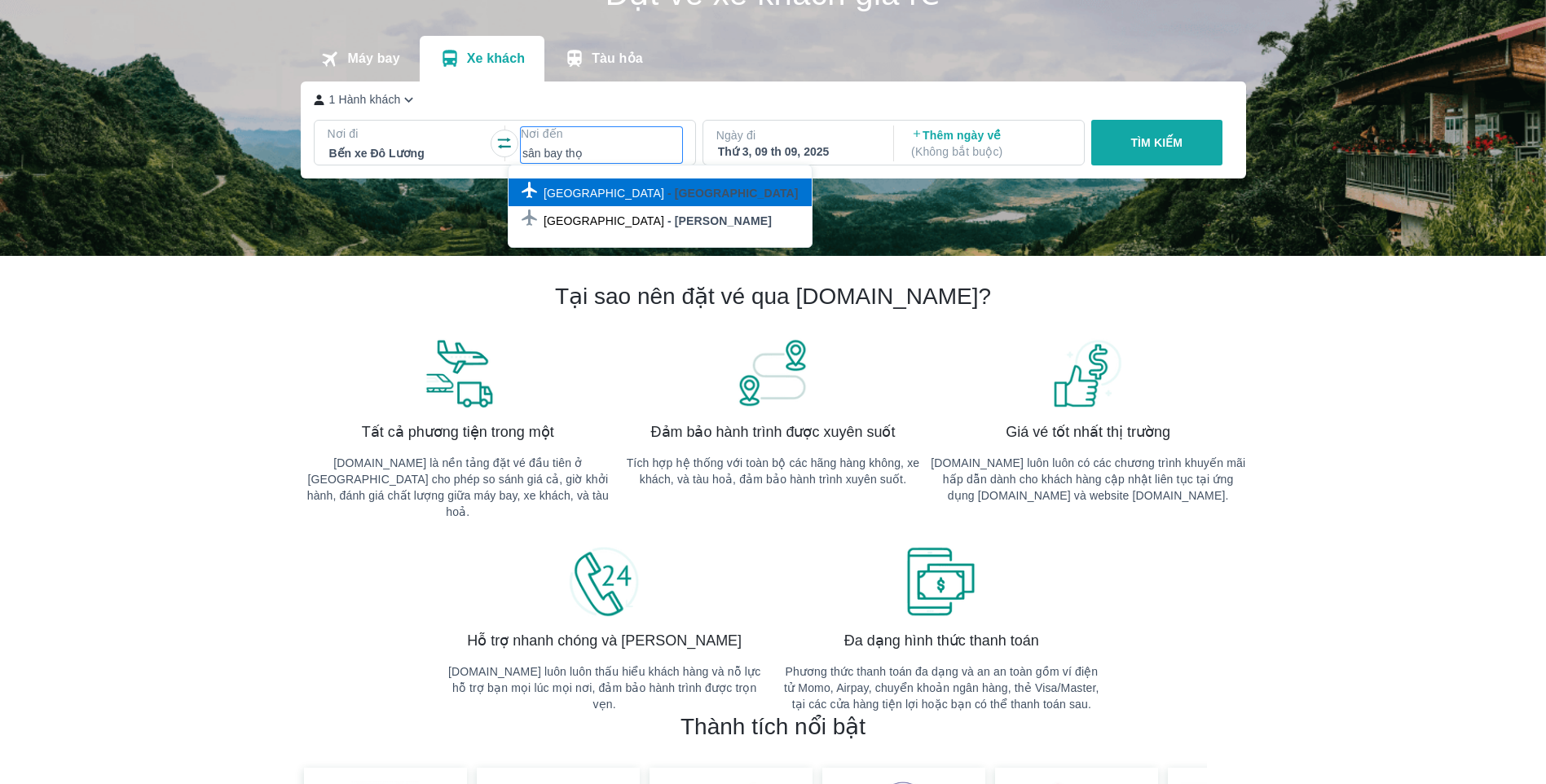
type input "sân bay thọ"
click at [667, 192] on p "- Thanh Hóa" at bounding box center [733, 193] width 131 height 16
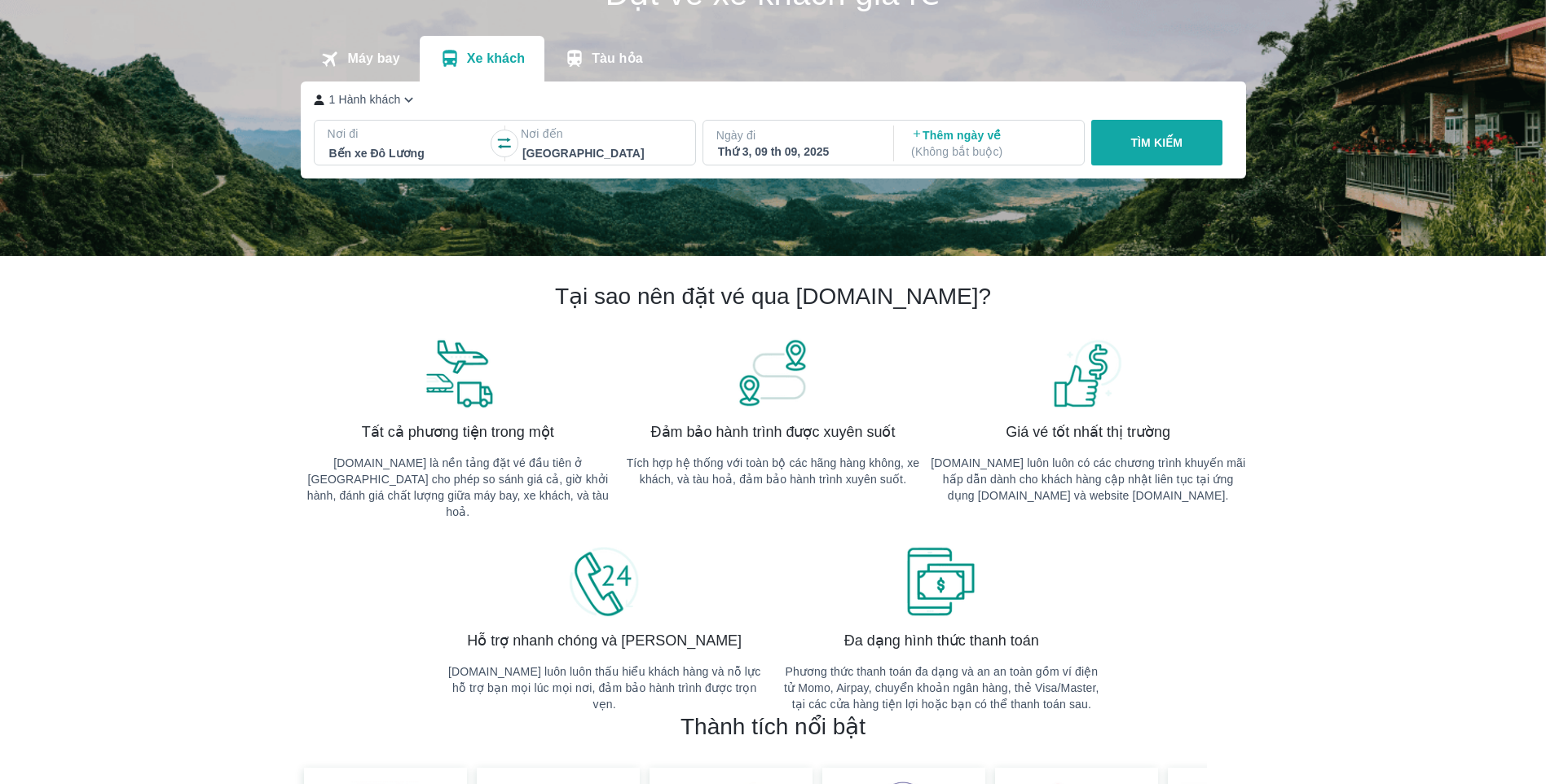
click at [773, 142] on p "Ngày đi" at bounding box center [797, 135] width 162 height 16
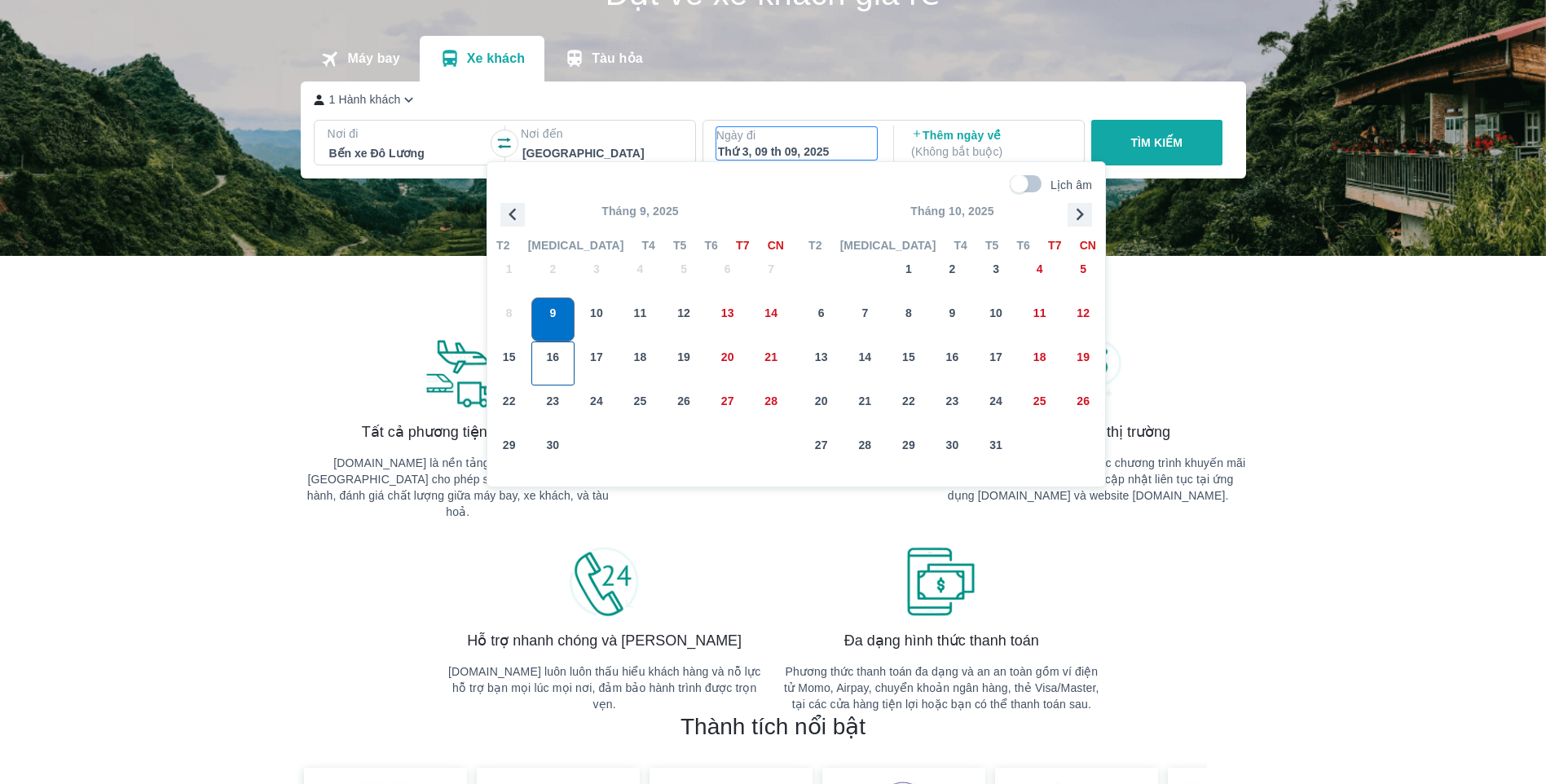
click at [565, 350] on div "16" at bounding box center [553, 363] width 42 height 42
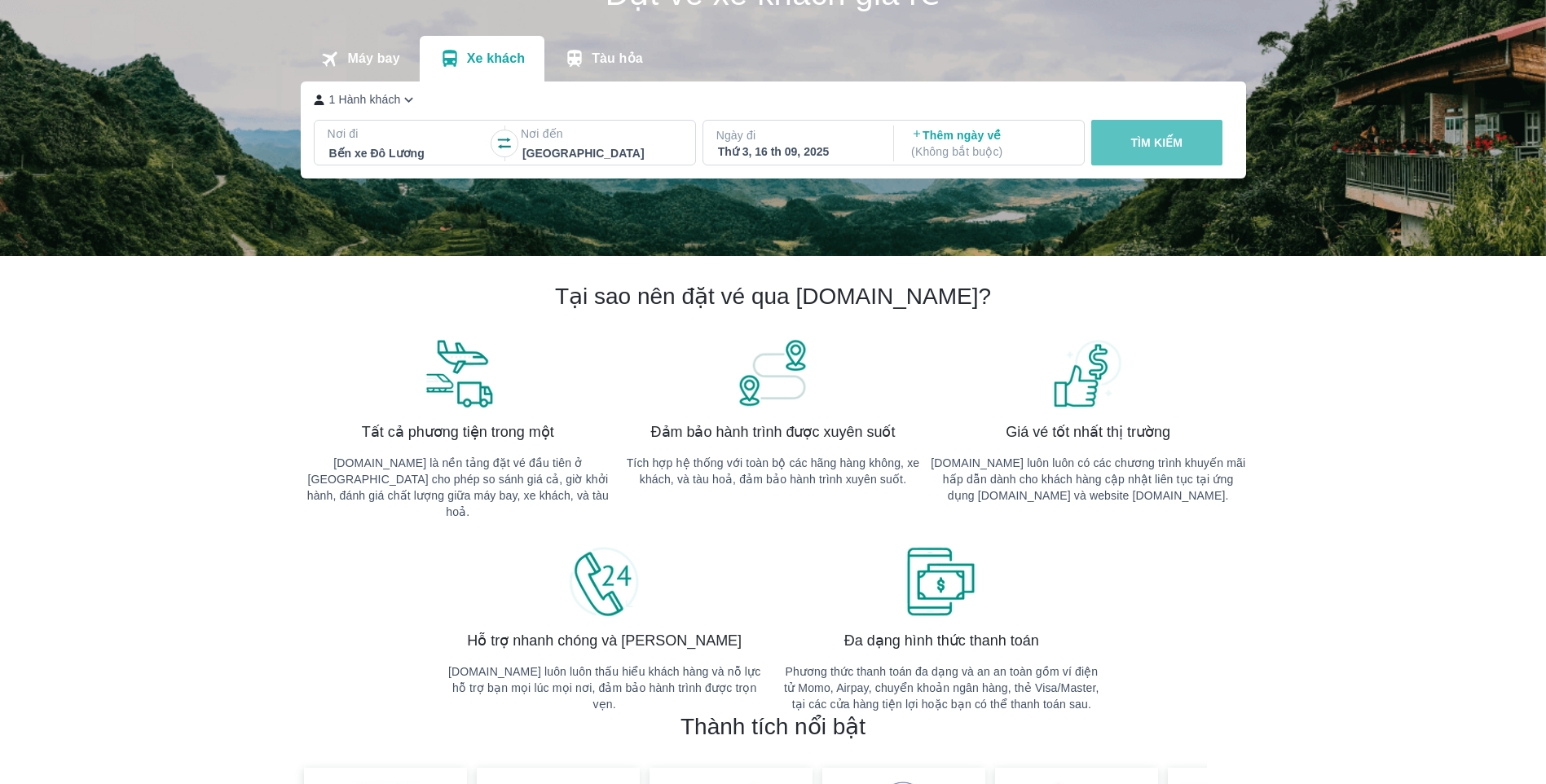
click at [1156, 141] on p "TÌM KIẾM" at bounding box center [1156, 142] width 52 height 16
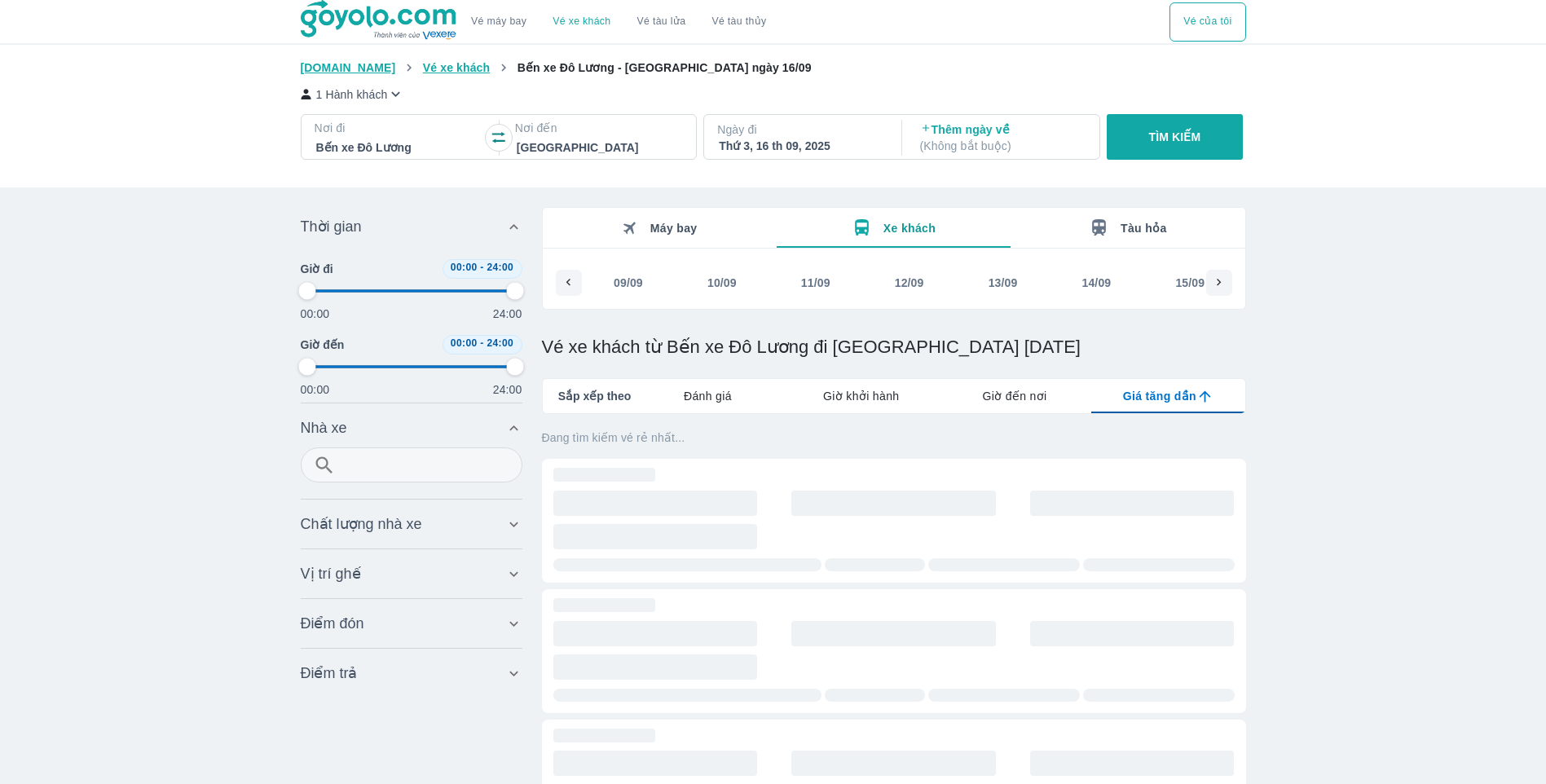
scroll to position [0, 135]
type input "97.9166666666667"
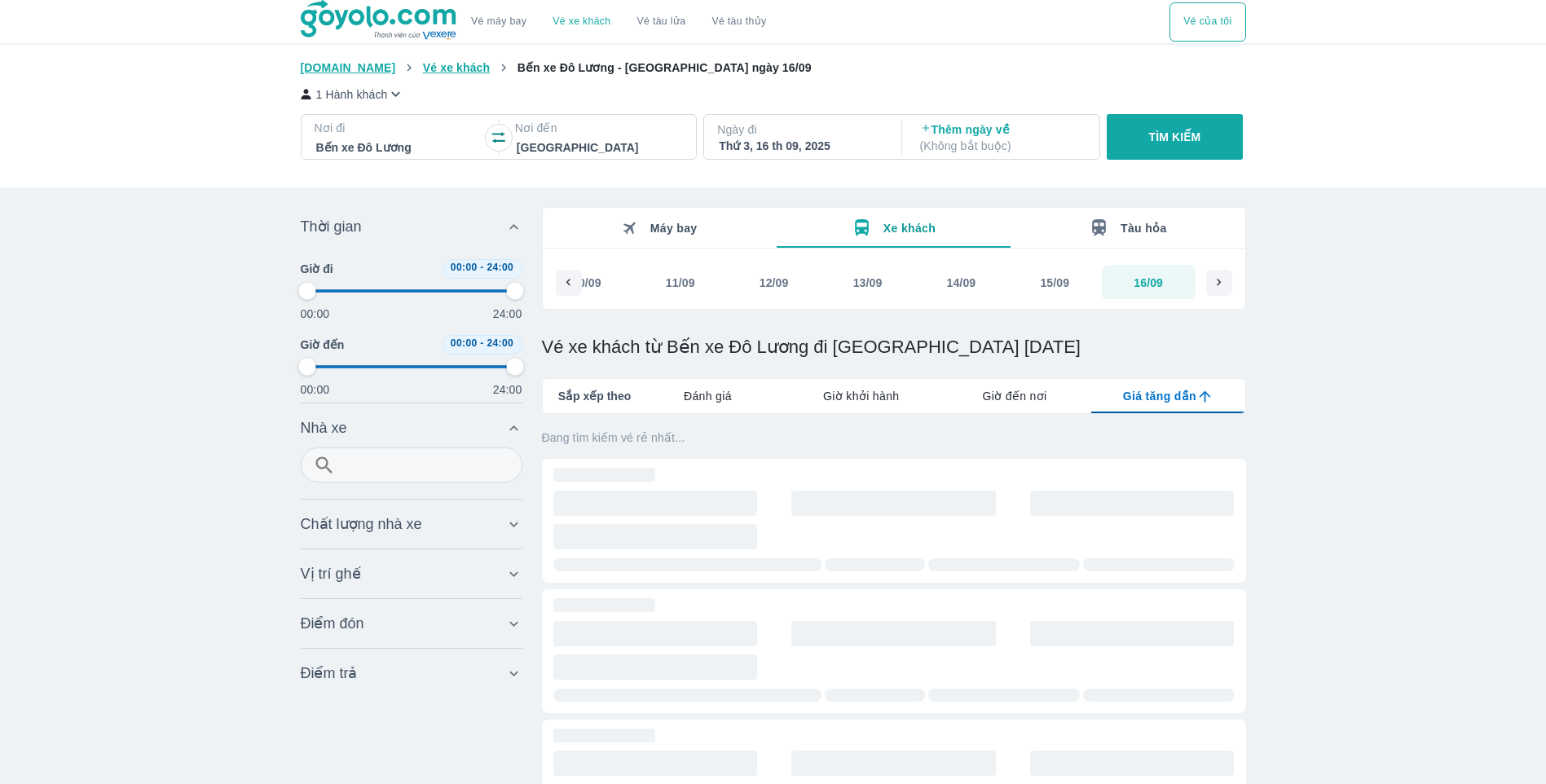
type input "97.9166666666667"
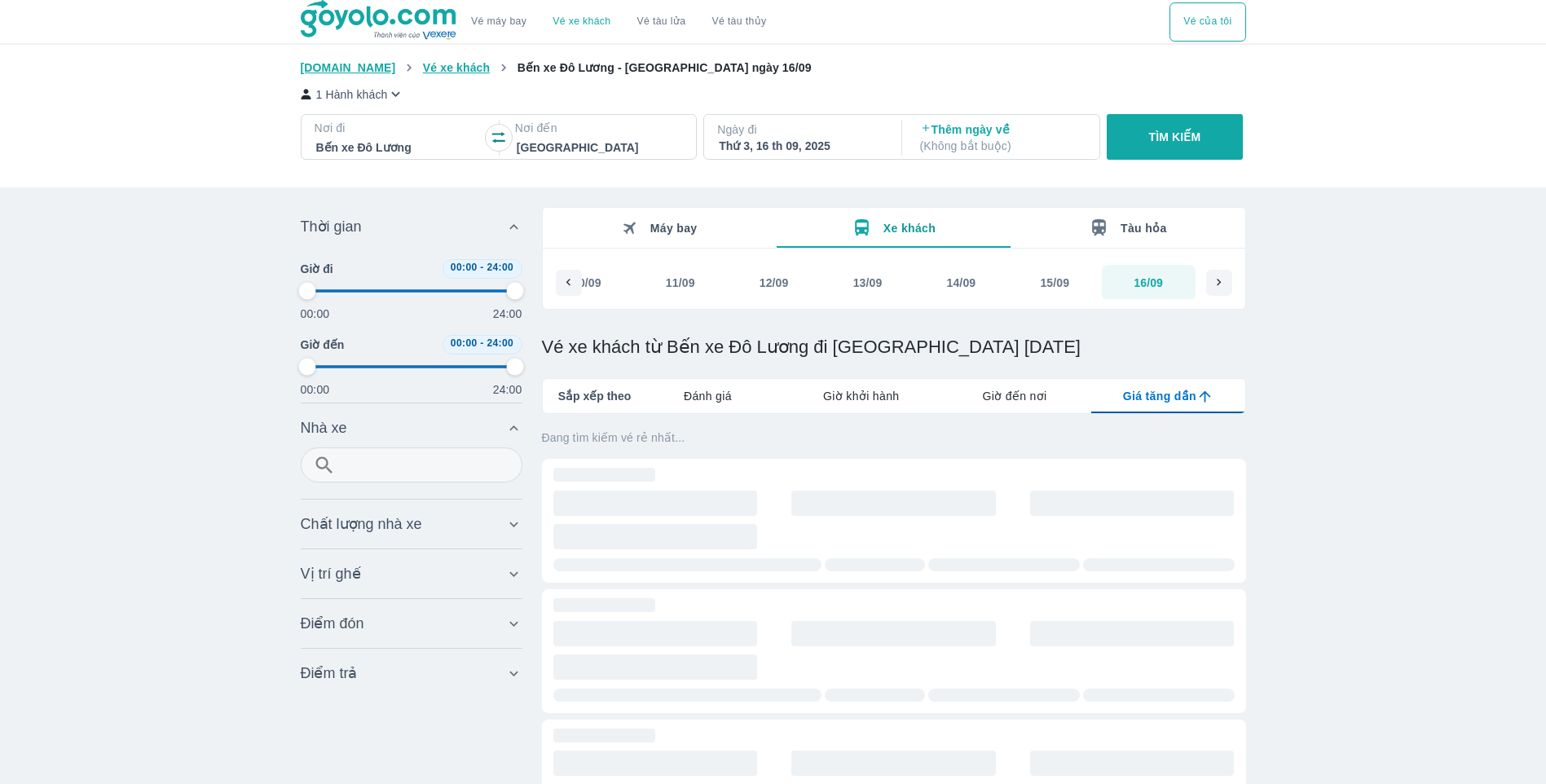
type input "97.9166666666667"
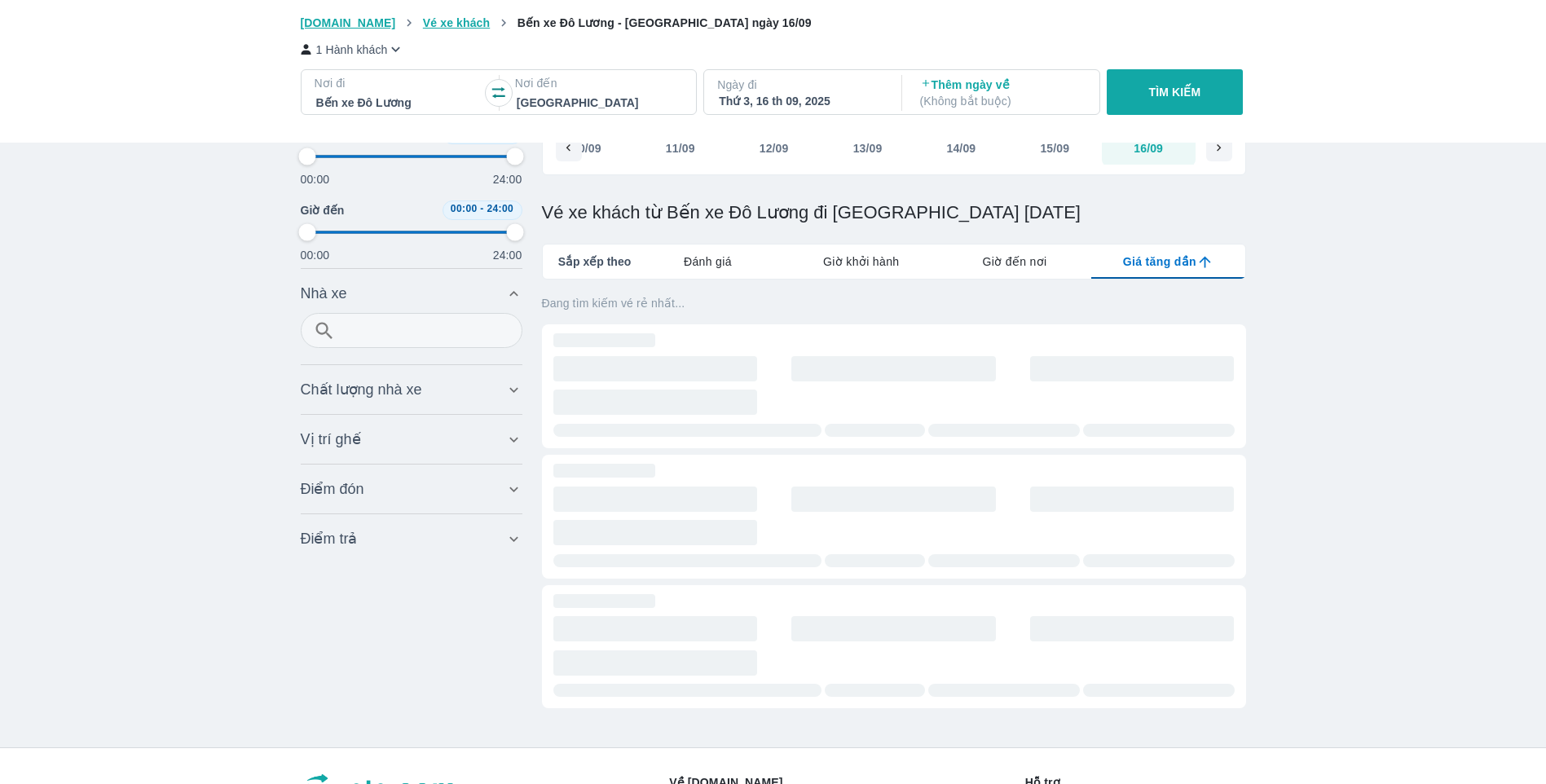
scroll to position [163, 0]
